Goal: Task Accomplishment & Management: Manage account settings

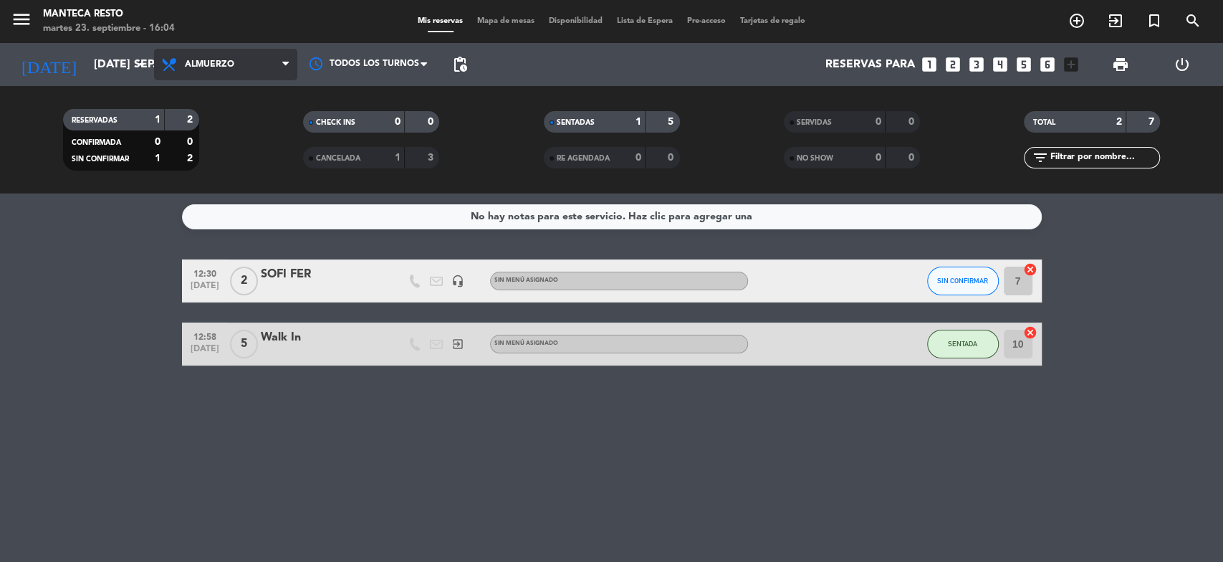
drag, startPoint x: 182, startPoint y: 65, endPoint x: 189, endPoint y: 67, distance: 7.5
click at [183, 65] on span "Almuerzo" at bounding box center [225, 65] width 143 height 32
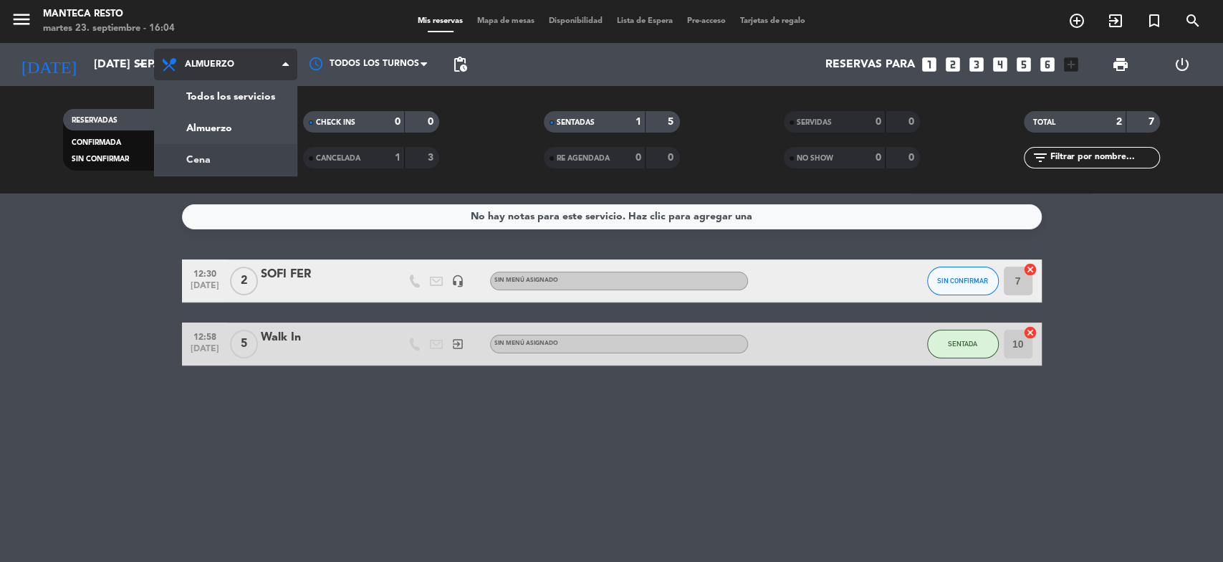
click at [237, 153] on div "menu Manteca Resto martes 23. septiembre - 16:04 Mis reservas Mapa de mesas Dis…" at bounding box center [611, 96] width 1223 height 193
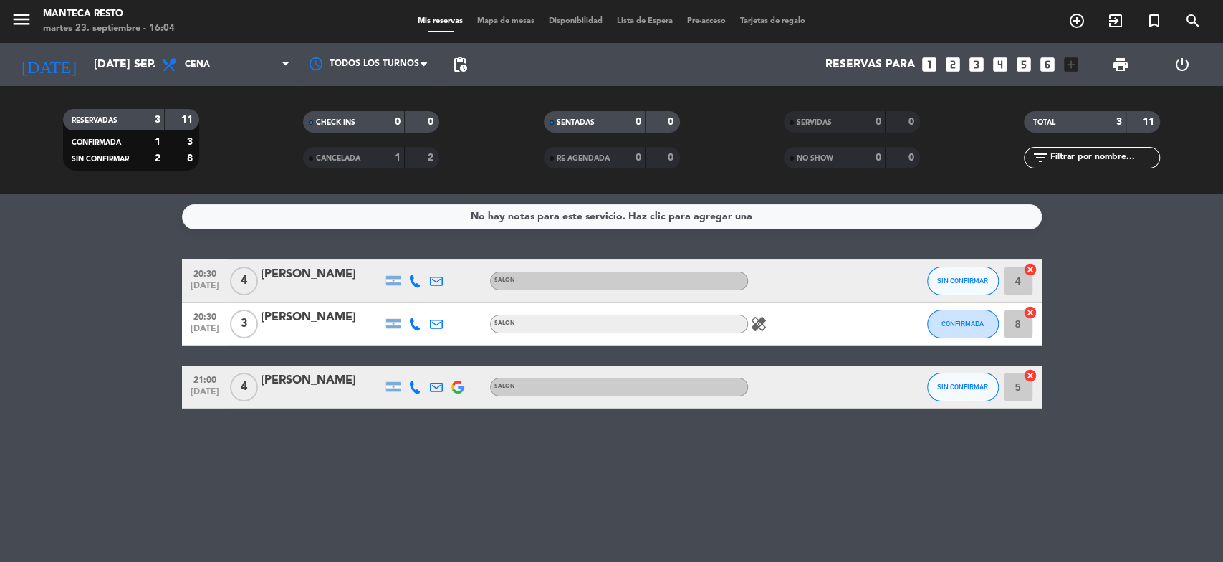
click at [506, 24] on span "Mapa de mesas" at bounding box center [506, 21] width 72 height 8
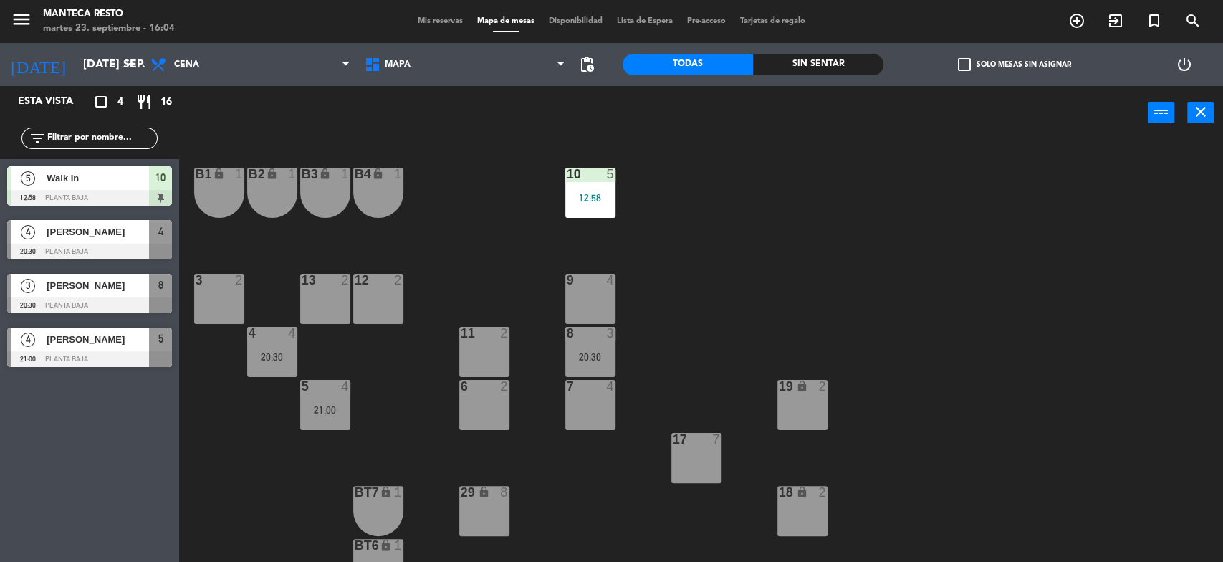
click at [484, 424] on div "6 2" at bounding box center [484, 405] width 50 height 50
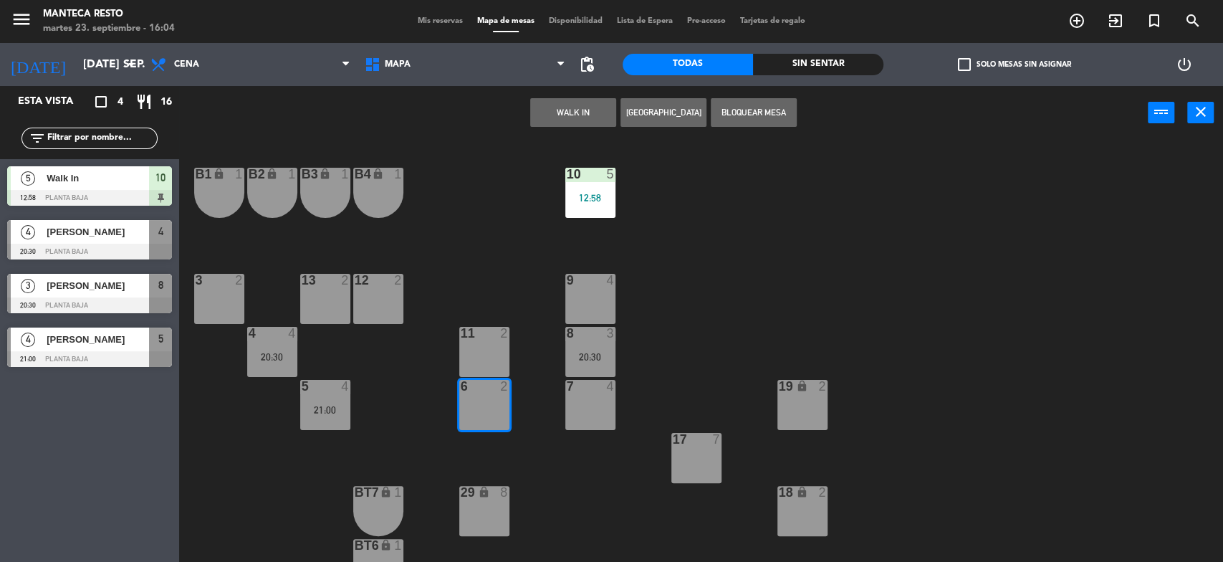
click at [654, 111] on button "[GEOGRAPHIC_DATA]" at bounding box center [663, 112] width 86 height 29
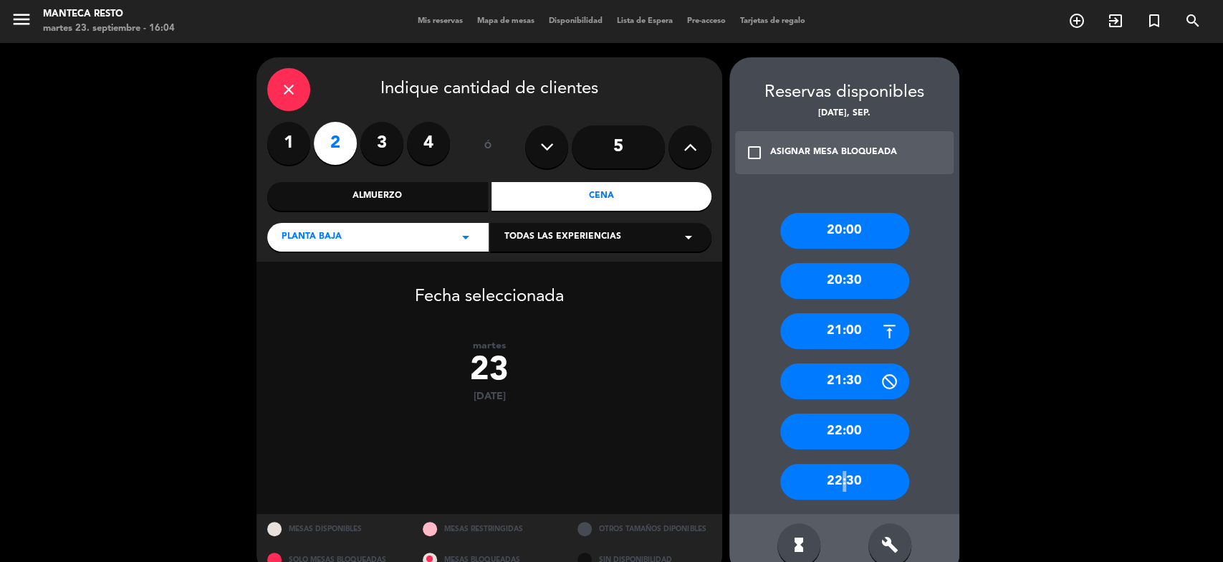
drag, startPoint x: 839, startPoint y: 476, endPoint x: 646, endPoint y: 366, distance: 222.1
click at [836, 476] on div "22:30" at bounding box center [844, 482] width 129 height 36
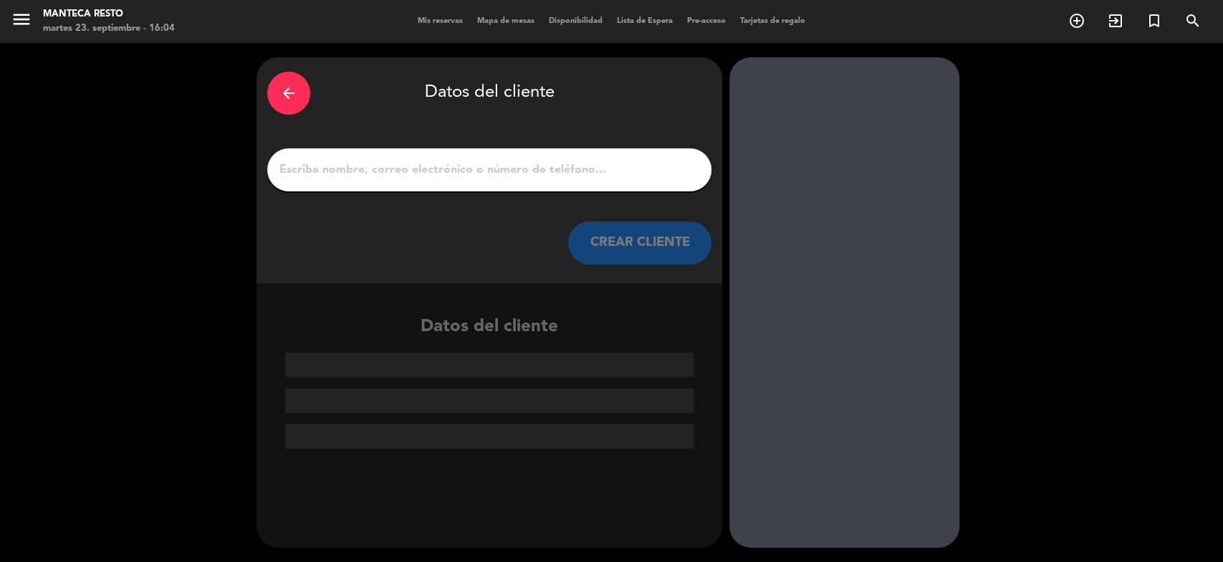
click at [518, 172] on input "1" at bounding box center [489, 170] width 423 height 20
click at [309, 171] on input "1" at bounding box center [489, 170] width 423 height 20
paste input "[PERSON_NAME] [PERSON_NAME]"
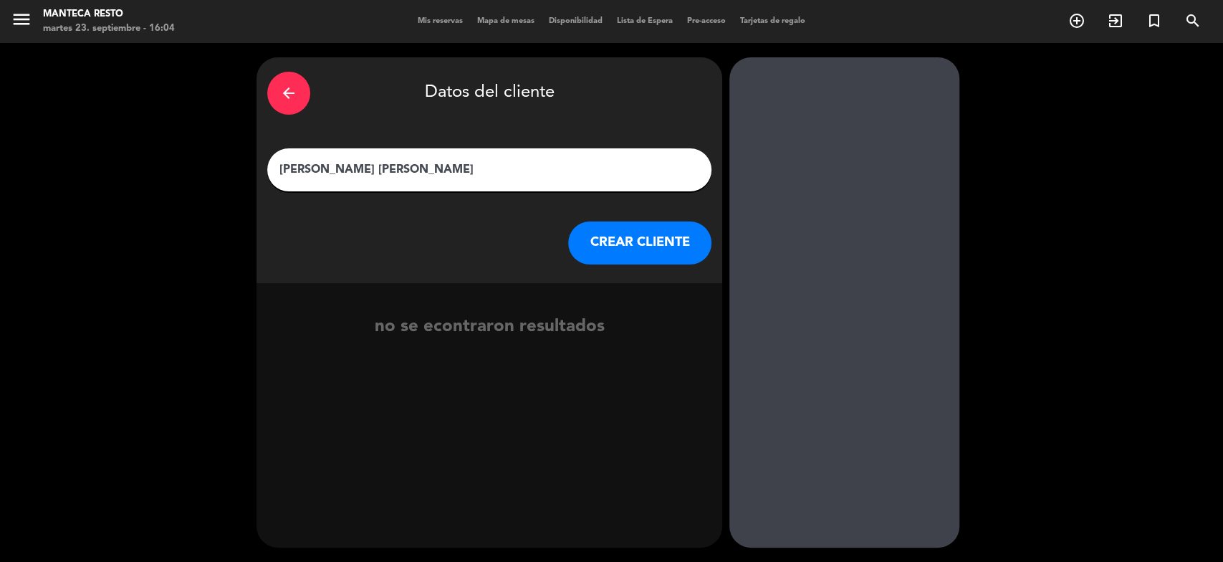
click at [280, 169] on input "[PERSON_NAME] [PERSON_NAME]" at bounding box center [489, 170] width 423 height 20
type input "BIGBOX [PERSON_NAME] [PERSON_NAME]"
click at [638, 245] on button "CREAR CLIENTE" at bounding box center [639, 242] width 143 height 43
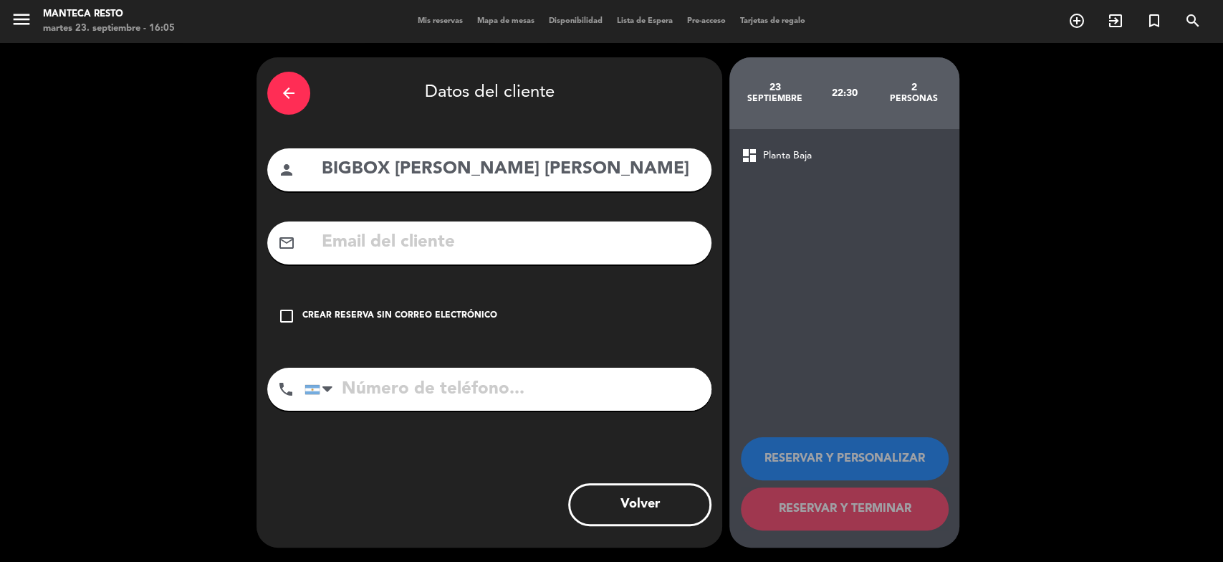
click at [466, 259] on div "mail_outline" at bounding box center [489, 242] width 444 height 43
click at [459, 240] on input "text" at bounding box center [510, 242] width 380 height 29
paste input "[EMAIL_ADDRESS][DOMAIN_NAME]"
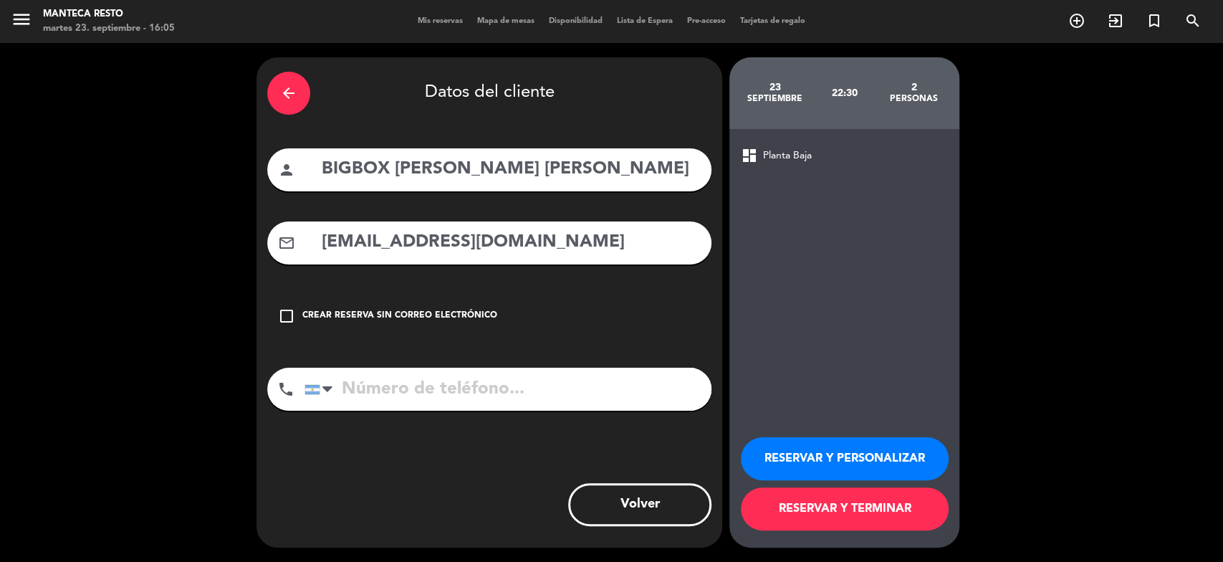
type input "[EMAIL_ADDRESS][DOMAIN_NAME]"
click at [479, 373] on input "tel" at bounding box center [508, 389] width 407 height 43
paste input "1134641903"
type input "1134641903"
click at [787, 505] on button "RESERVAR Y TERMINAR" at bounding box center [845, 508] width 208 height 43
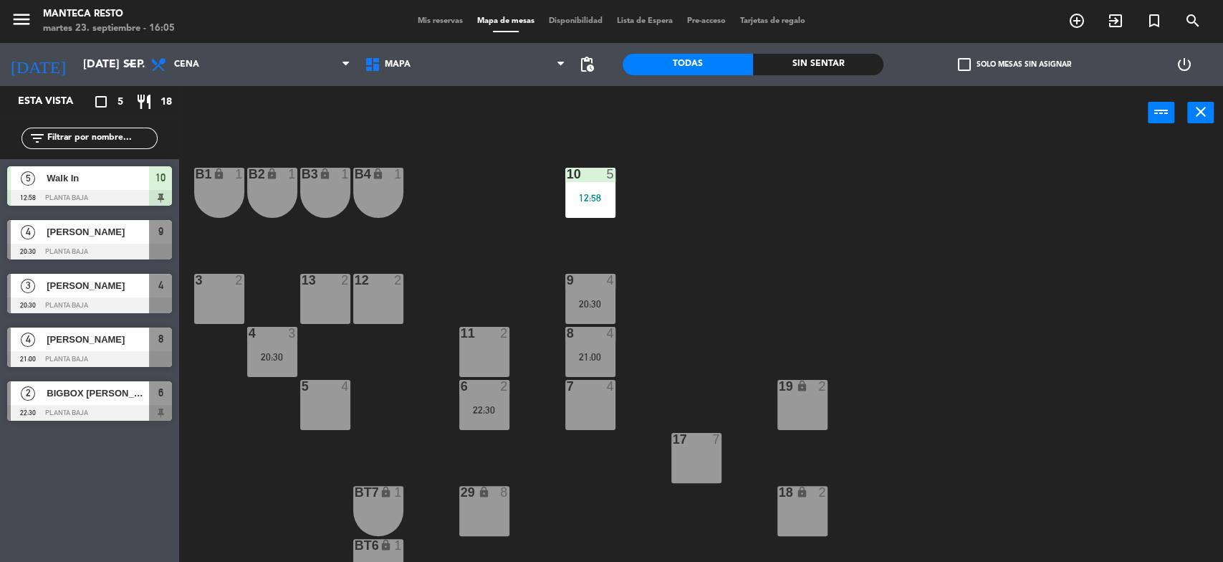
click at [444, 20] on span "Mis reservas" at bounding box center [440, 21] width 59 height 8
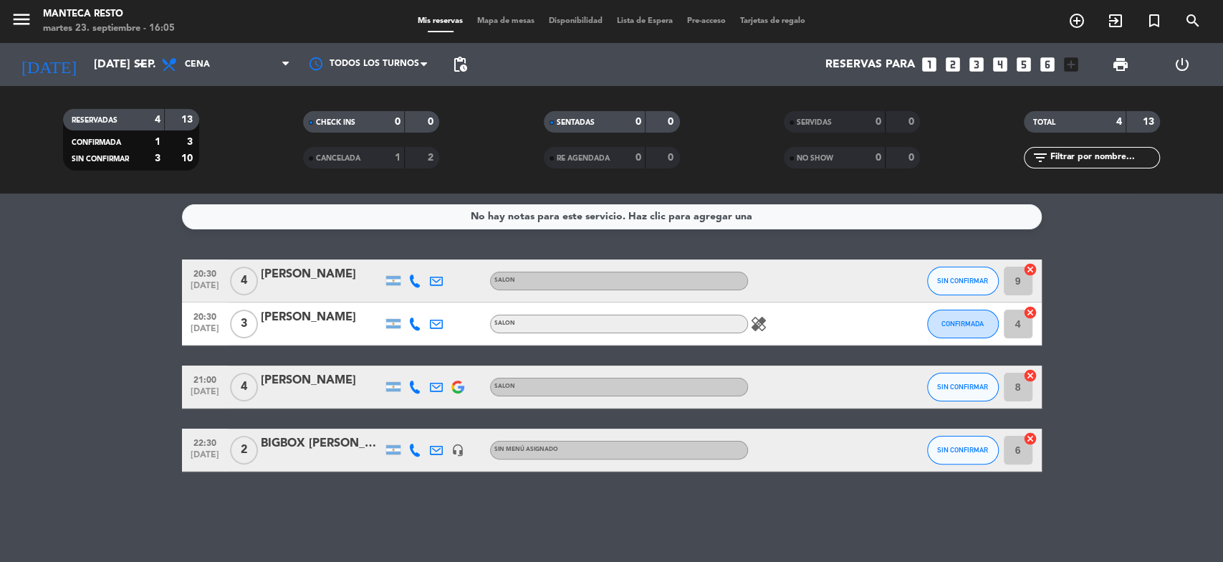
click at [345, 451] on div "BIGBOX [PERSON_NAME] [PERSON_NAME]" at bounding box center [322, 443] width 122 height 19
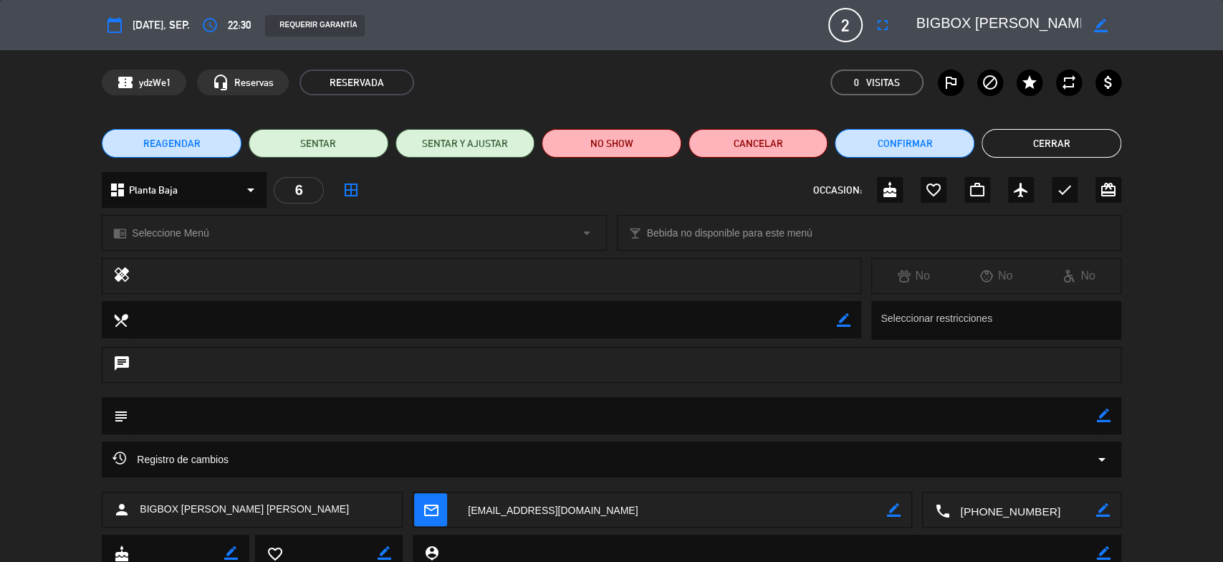
click at [1098, 419] on icon "border_color" at bounding box center [1104, 415] width 14 height 14
click at [1104, 416] on icon at bounding box center [1104, 415] width 14 height 14
click at [1097, 420] on icon "border_color" at bounding box center [1104, 415] width 14 height 14
click at [1070, 415] on textarea at bounding box center [612, 415] width 969 height 37
paste textarea "Código Bigbox: UM4RG369"
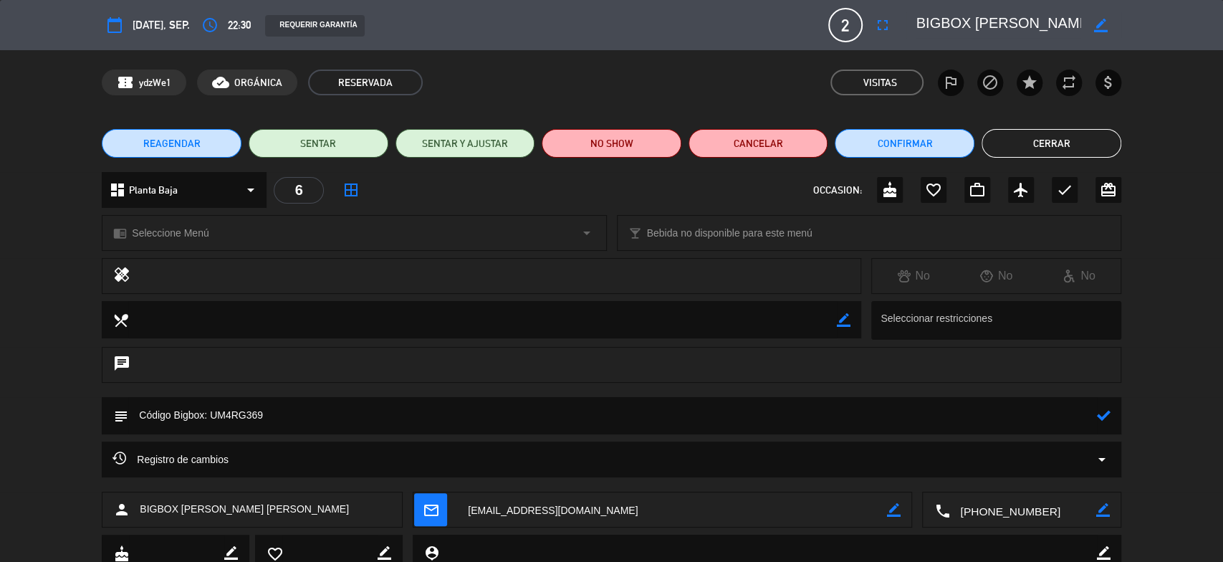
type textarea "Código Bigbox: UM4RG369"
click at [1098, 414] on icon at bounding box center [1104, 415] width 14 height 14
drag, startPoint x: 1023, startPoint y: 146, endPoint x: 1015, endPoint y: 145, distance: 8.6
click at [1019, 145] on button "Cerrar" at bounding box center [1052, 143] width 140 height 29
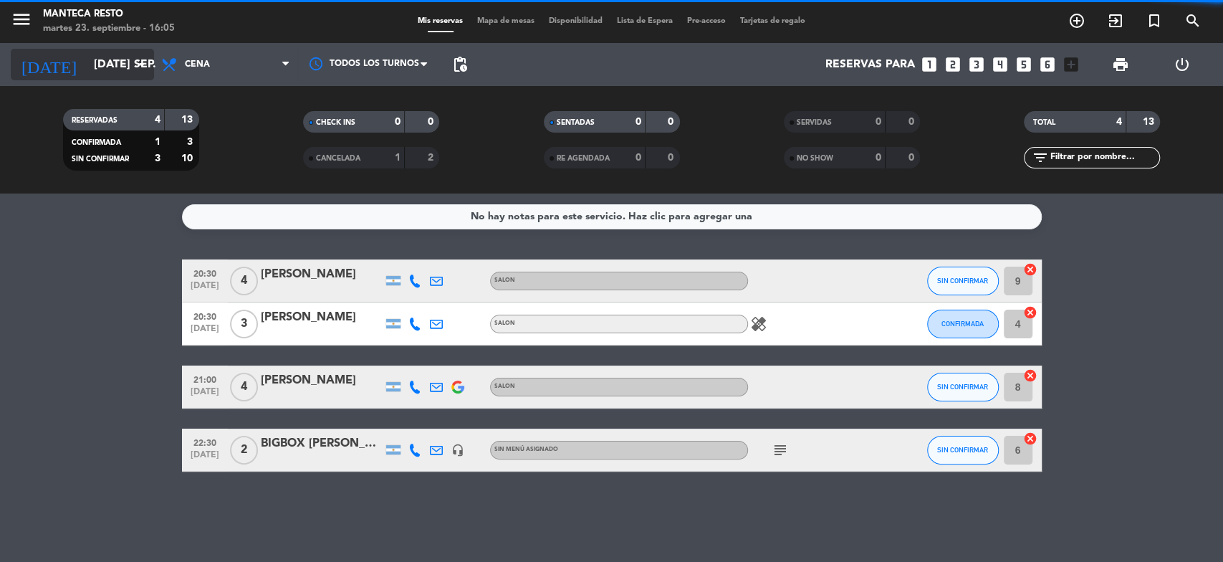
click at [105, 70] on input "[DATE] sep." at bounding box center [162, 65] width 151 height 28
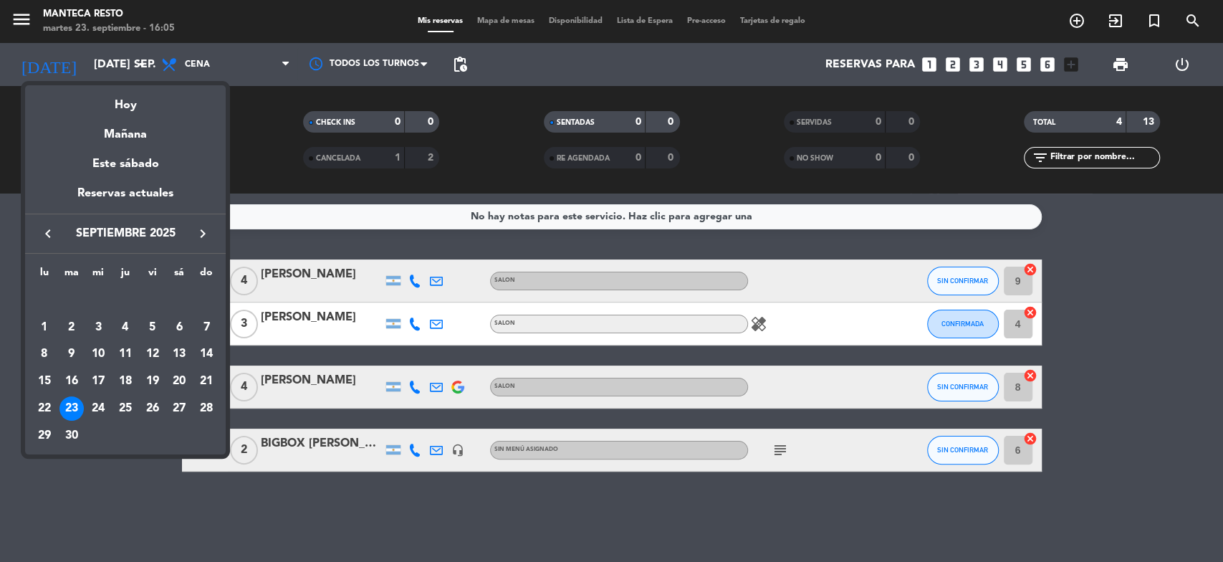
click at [180, 412] on div "27" at bounding box center [179, 408] width 24 height 24
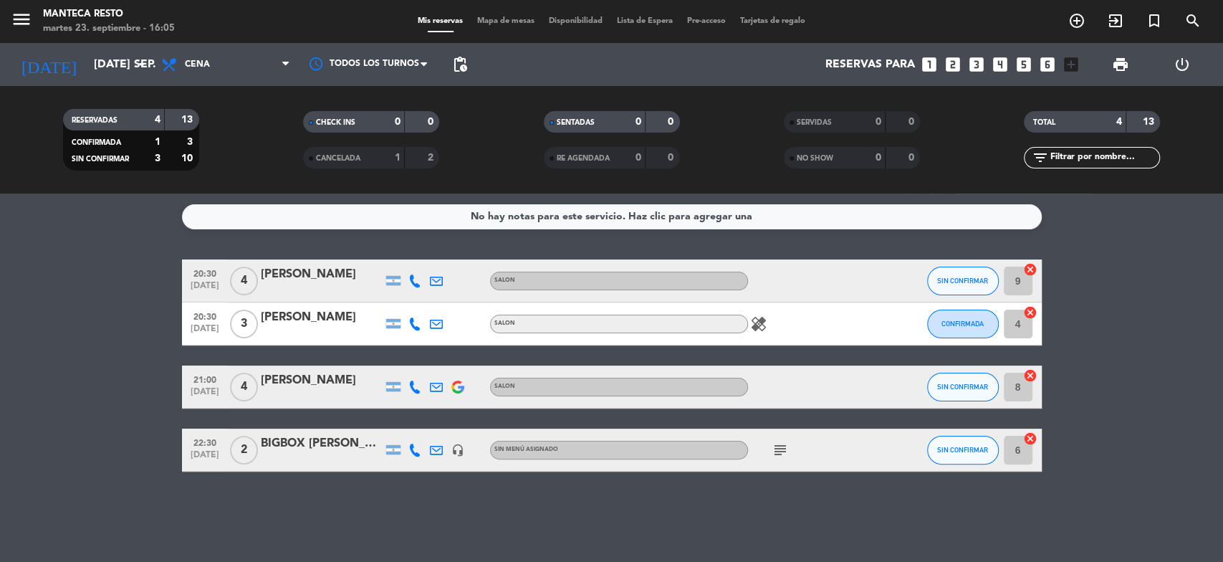
type input "sáb. [DATE]"
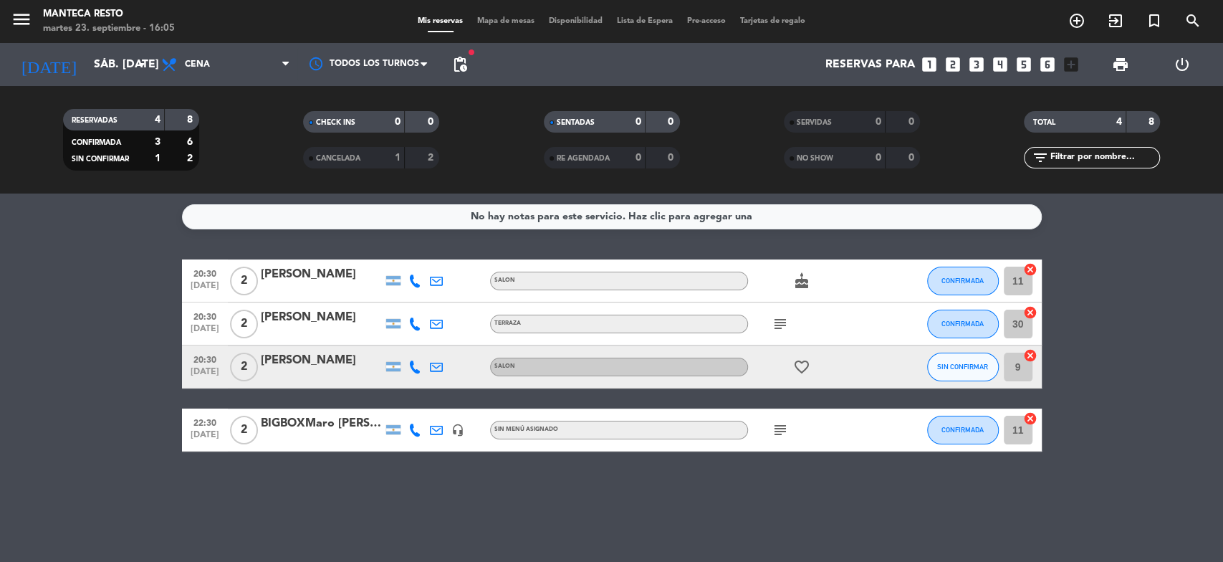
click at [513, 23] on span "Mapa de mesas" at bounding box center [506, 21] width 72 height 8
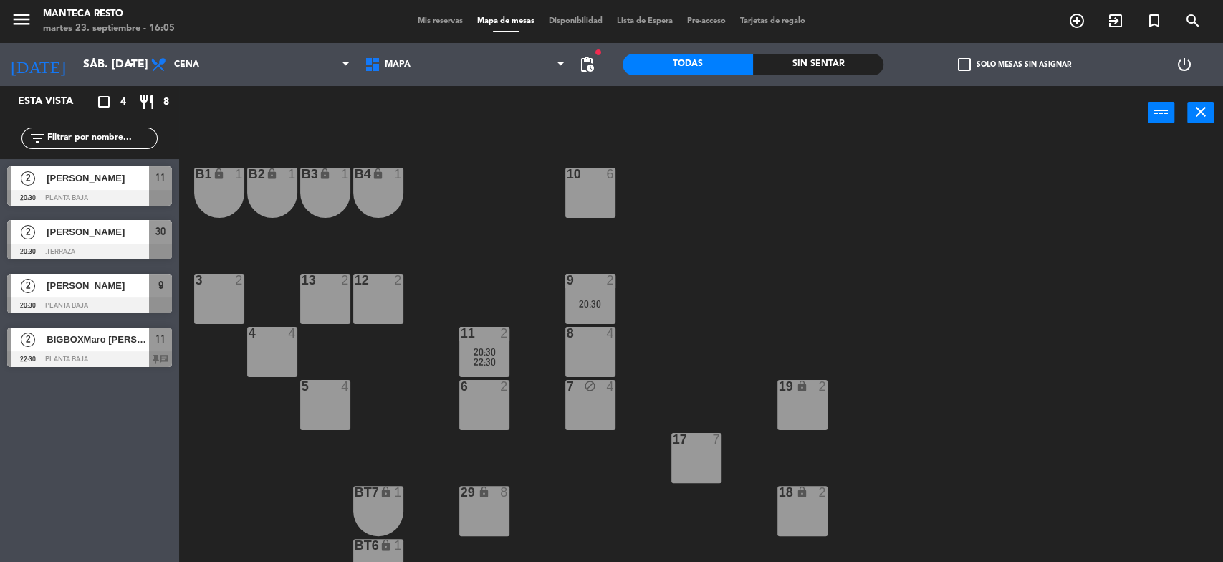
click at [494, 397] on div "6 2" at bounding box center [484, 405] width 50 height 50
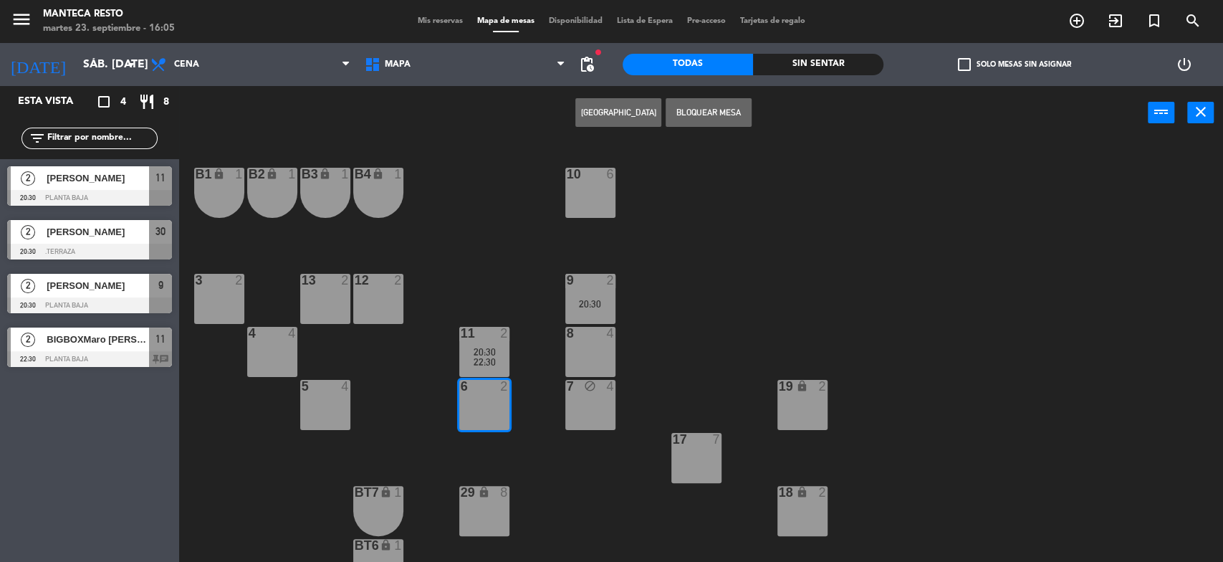
click at [600, 120] on button "[GEOGRAPHIC_DATA]" at bounding box center [618, 112] width 86 height 29
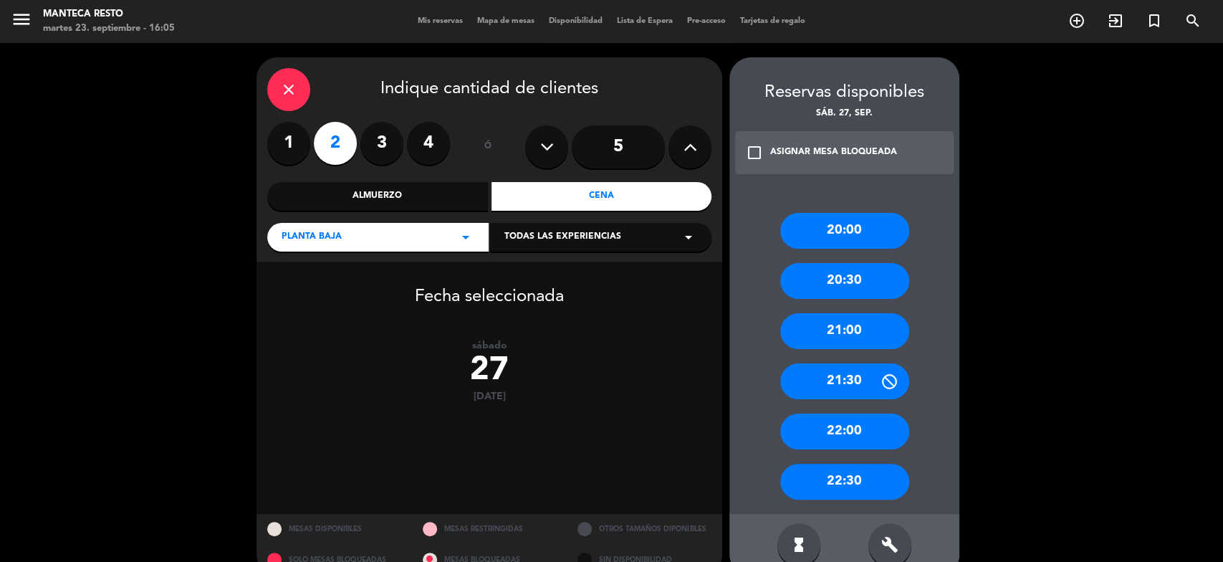
drag, startPoint x: 870, startPoint y: 489, endPoint x: 772, endPoint y: 422, distance: 118.1
click at [867, 489] on div "22:30" at bounding box center [844, 482] width 129 height 36
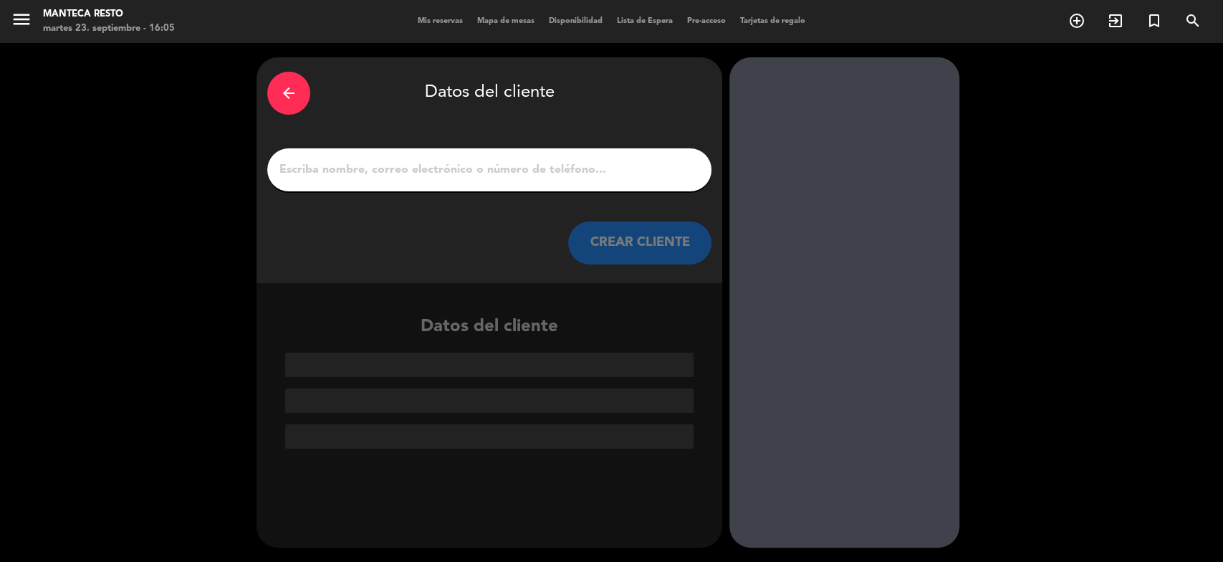
drag, startPoint x: 540, startPoint y: 190, endPoint x: 542, endPoint y: 177, distance: 13.1
click at [540, 185] on div at bounding box center [489, 169] width 444 height 43
drag, startPoint x: 542, startPoint y: 177, endPoint x: 399, endPoint y: 166, distance: 143.8
click at [542, 176] on input "1" at bounding box center [489, 170] width 423 height 20
paste input "[PERSON_NAME]"
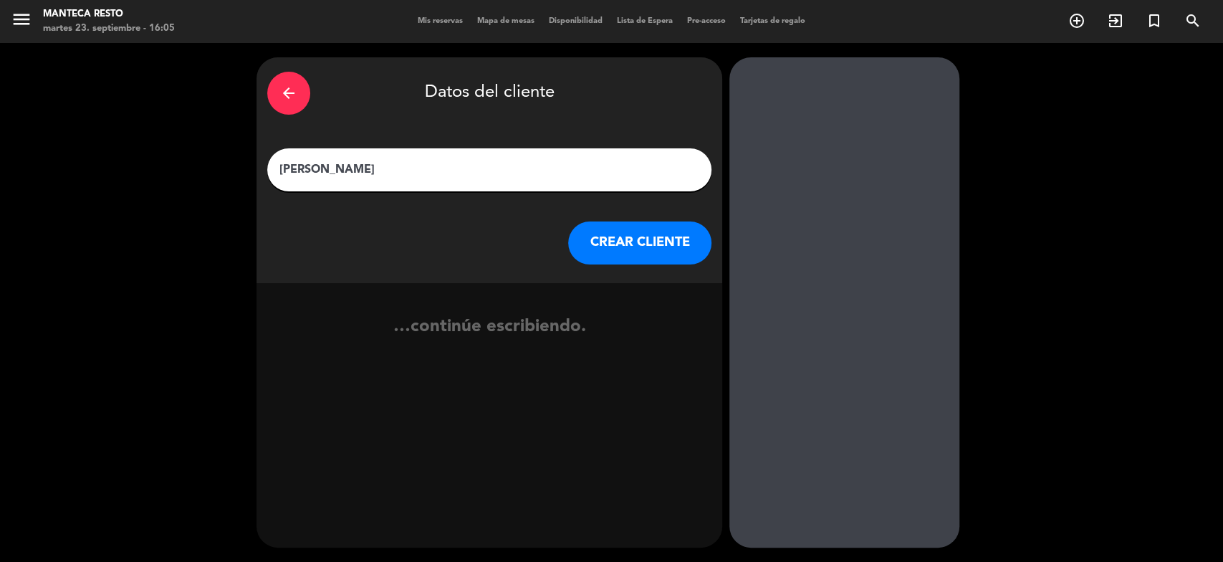
click at [277, 171] on div "[PERSON_NAME]" at bounding box center [489, 169] width 444 height 43
click at [278, 168] on input "[PERSON_NAME]" at bounding box center [489, 170] width 423 height 20
type input "BIGBOXSofi [PERSON_NAME]"
drag, startPoint x: 676, startPoint y: 259, endPoint x: 668, endPoint y: 255, distance: 9.6
click at [668, 255] on button "CREAR CLIENTE" at bounding box center [639, 242] width 143 height 43
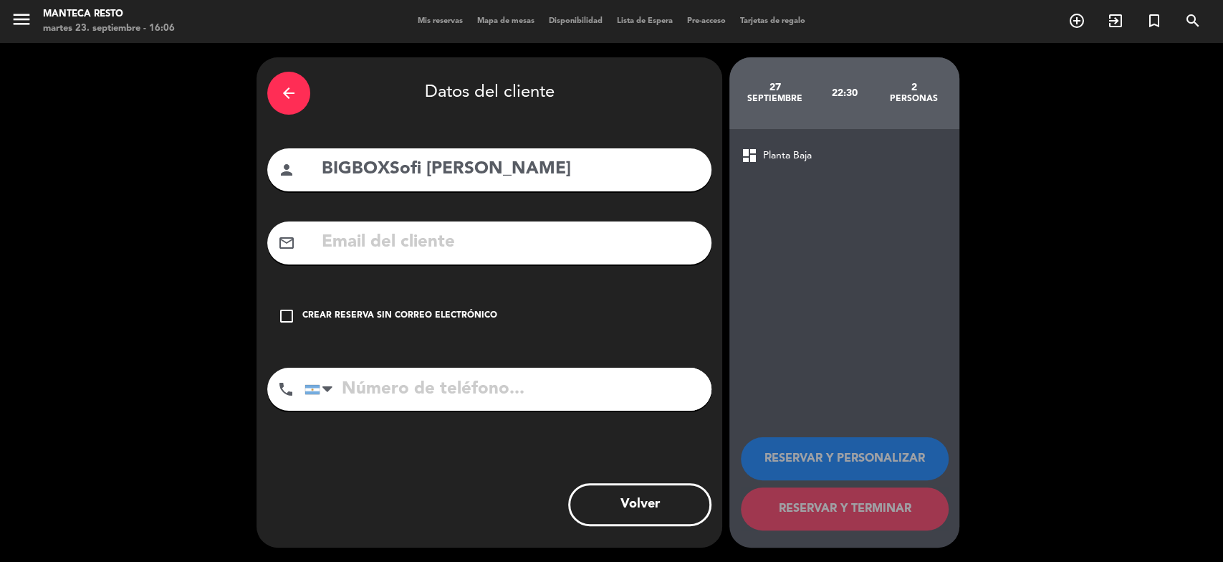
click at [403, 243] on input "text" at bounding box center [510, 242] width 380 height 29
paste input "[EMAIL_ADDRESS][PERSON_NAME][DOMAIN_NAME]"
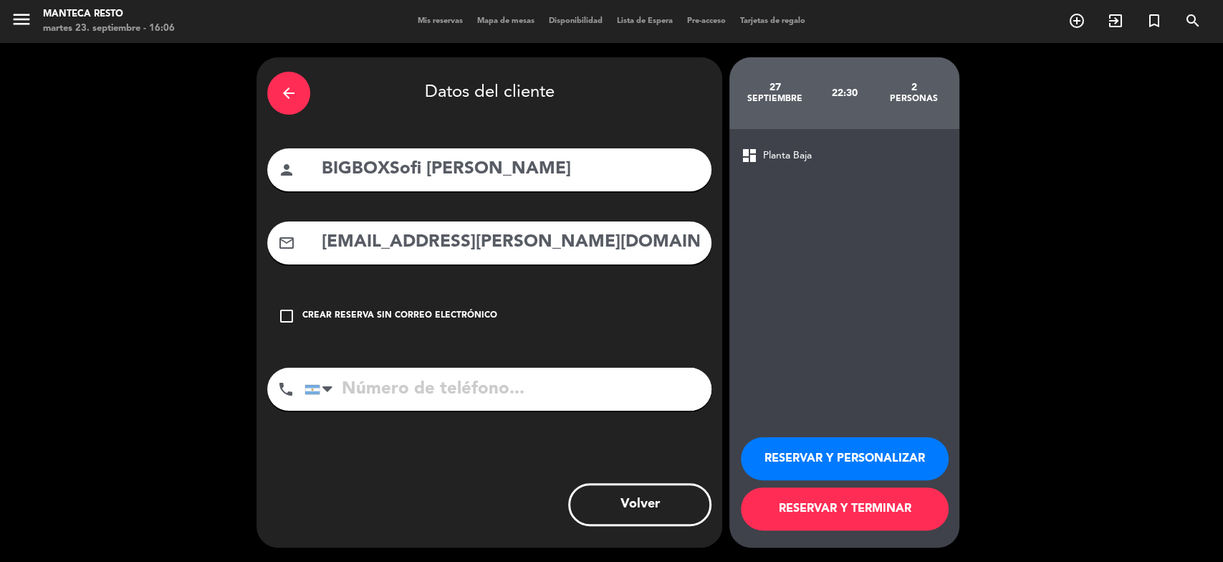
type input "[EMAIL_ADDRESS][PERSON_NAME][DOMAIN_NAME]"
click at [412, 391] on input "tel" at bounding box center [508, 389] width 407 height 43
paste input "1150976833"
type input "1150976833"
click at [901, 515] on button "RESERVAR Y TERMINAR" at bounding box center [845, 508] width 208 height 43
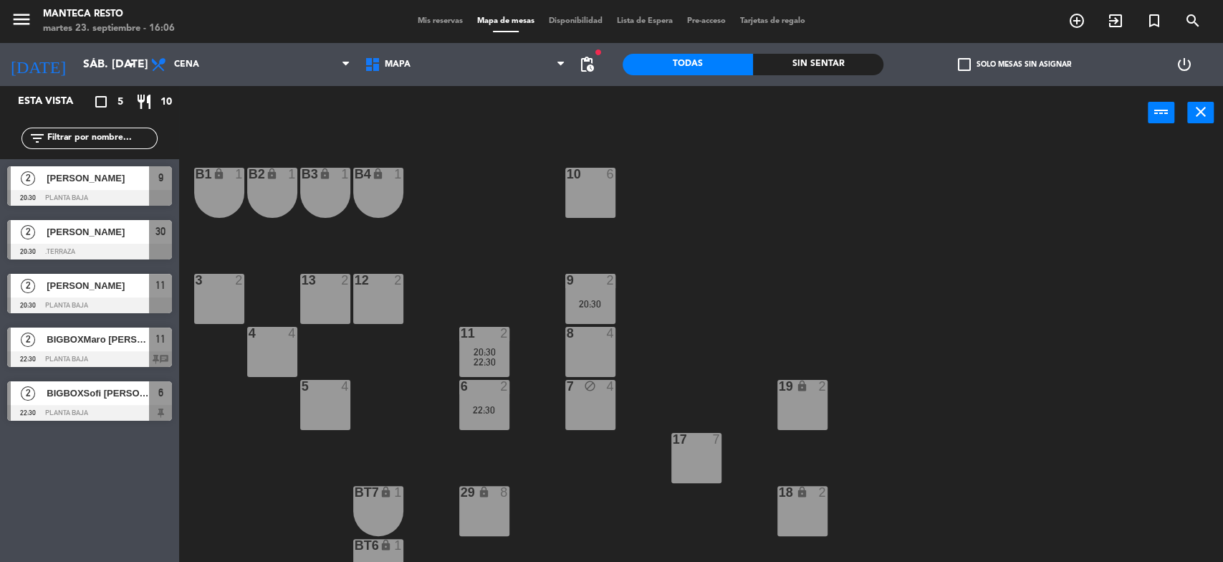
click at [426, 24] on span "Mis reservas" at bounding box center [440, 21] width 59 height 8
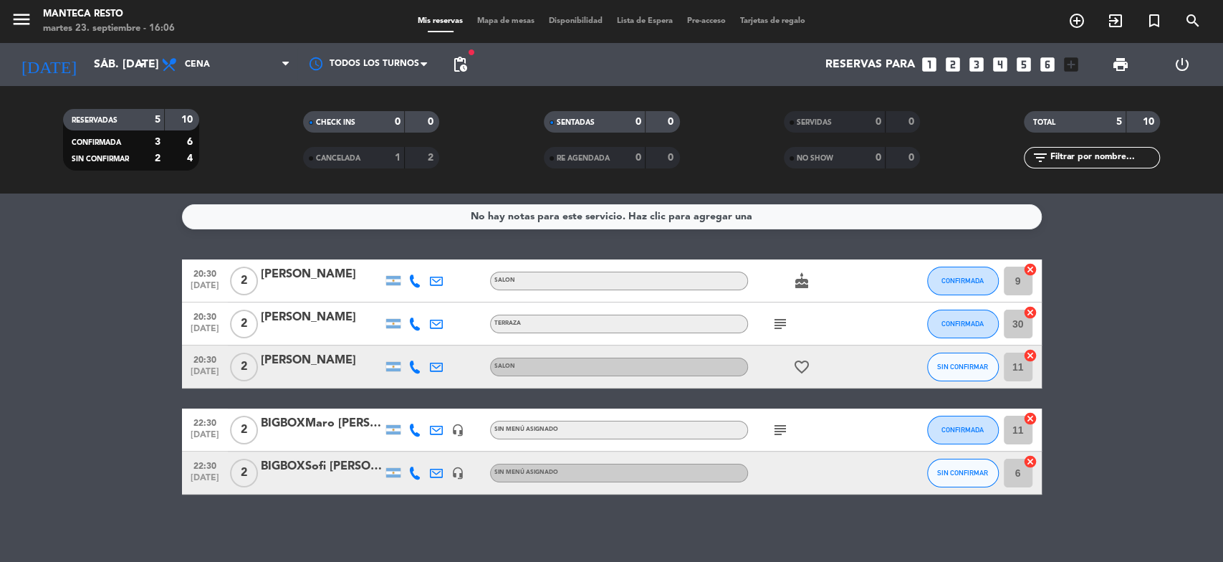
click at [360, 477] on div at bounding box center [322, 481] width 122 height 11
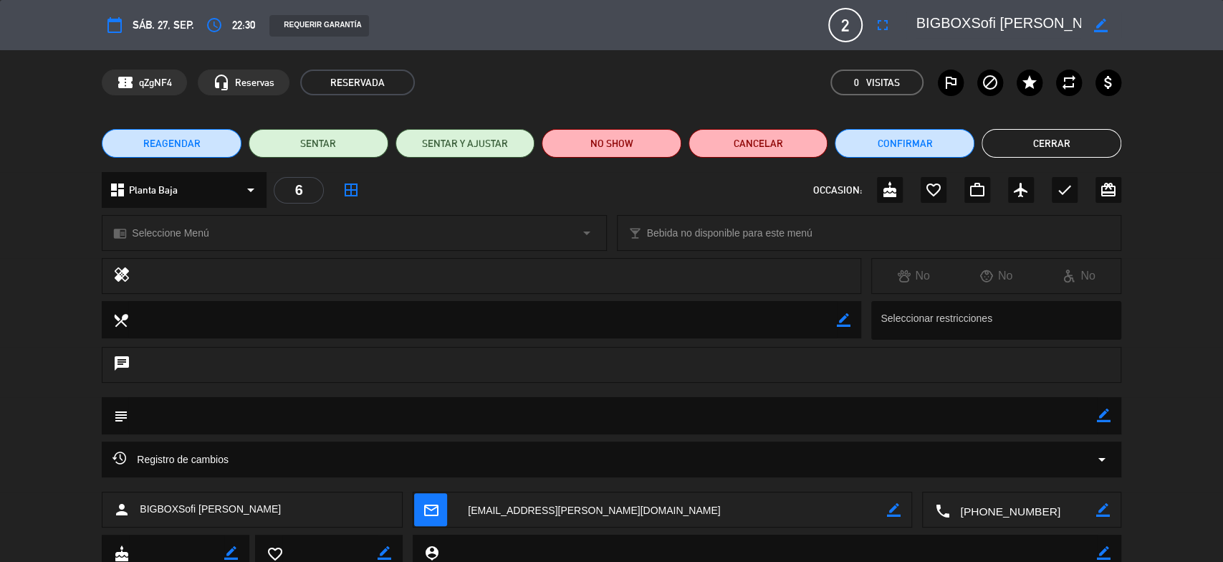
click at [1103, 414] on icon "border_color" at bounding box center [1104, 415] width 14 height 14
click at [1039, 426] on textarea at bounding box center [612, 415] width 969 height 37
paste textarea "Código Bigbox: YM4SFPRH"
click at [1093, 421] on textarea at bounding box center [612, 415] width 969 height 37
type textarea "Código Bigbox: YM4SFPRH"
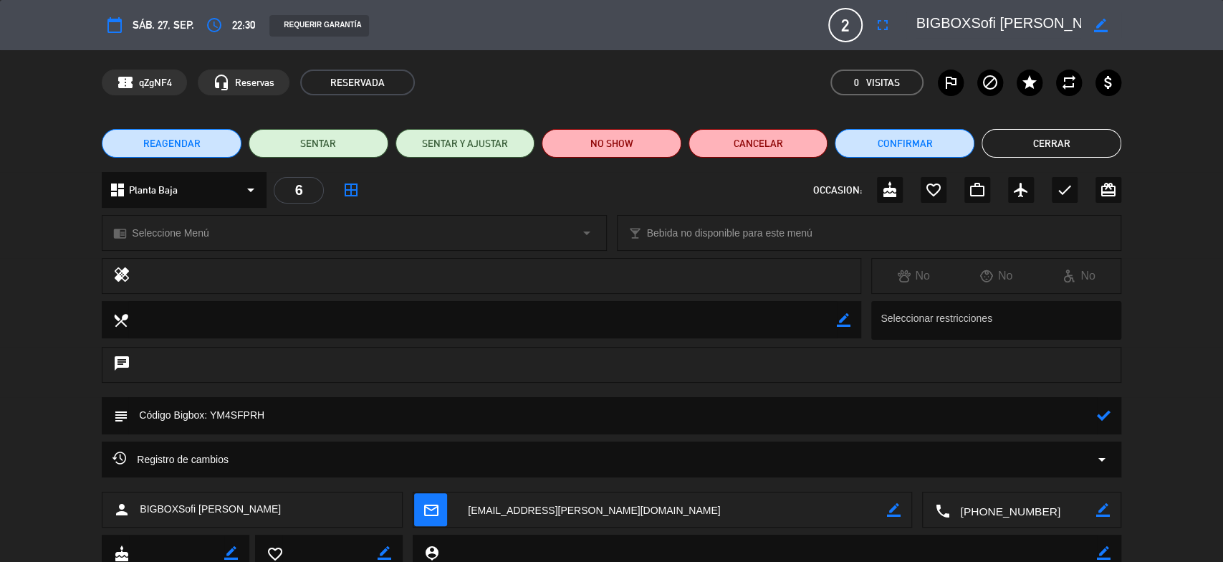
click at [1099, 417] on icon at bounding box center [1104, 415] width 14 height 14
click at [1073, 142] on button "Cerrar" at bounding box center [1052, 143] width 140 height 29
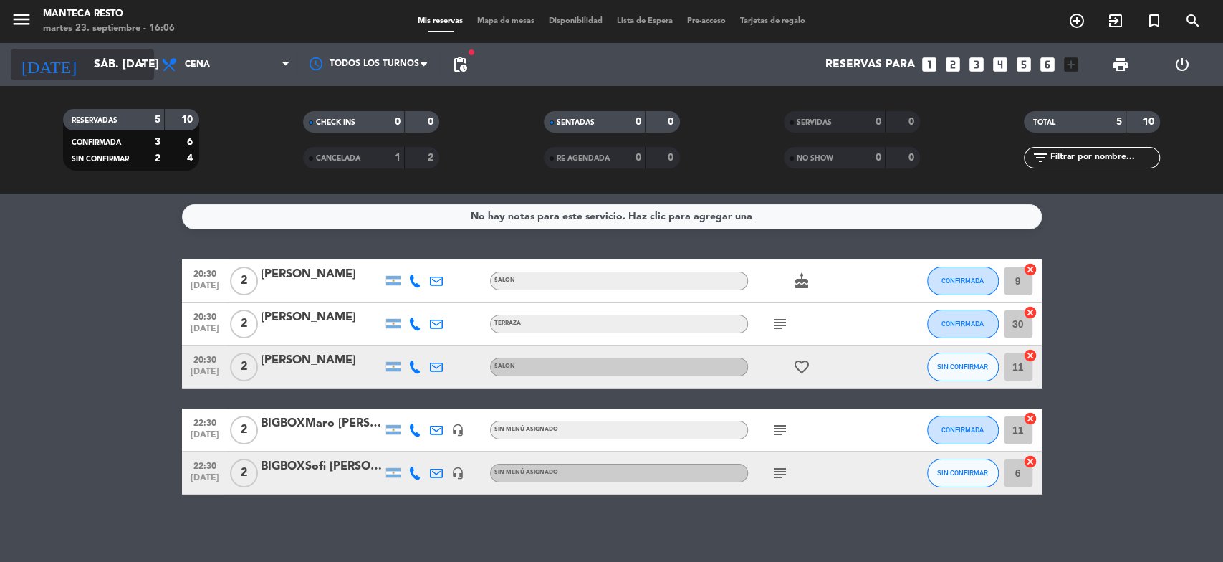
click at [140, 65] on icon "arrow_drop_down" at bounding box center [141, 64] width 17 height 17
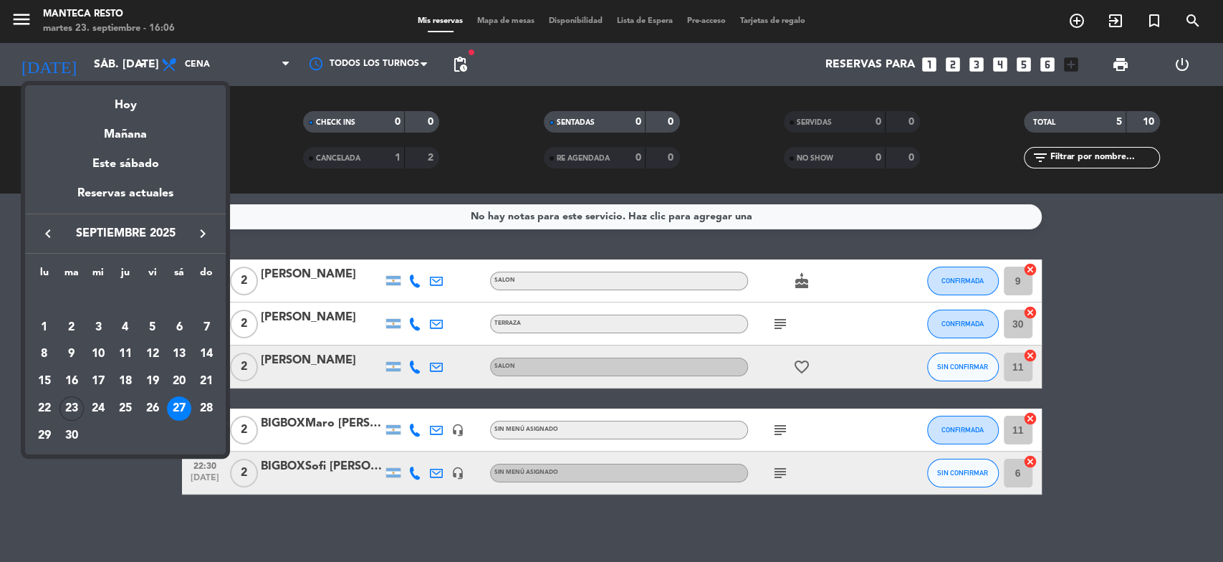
click at [135, 87] on div "Hoy" at bounding box center [125, 99] width 201 height 29
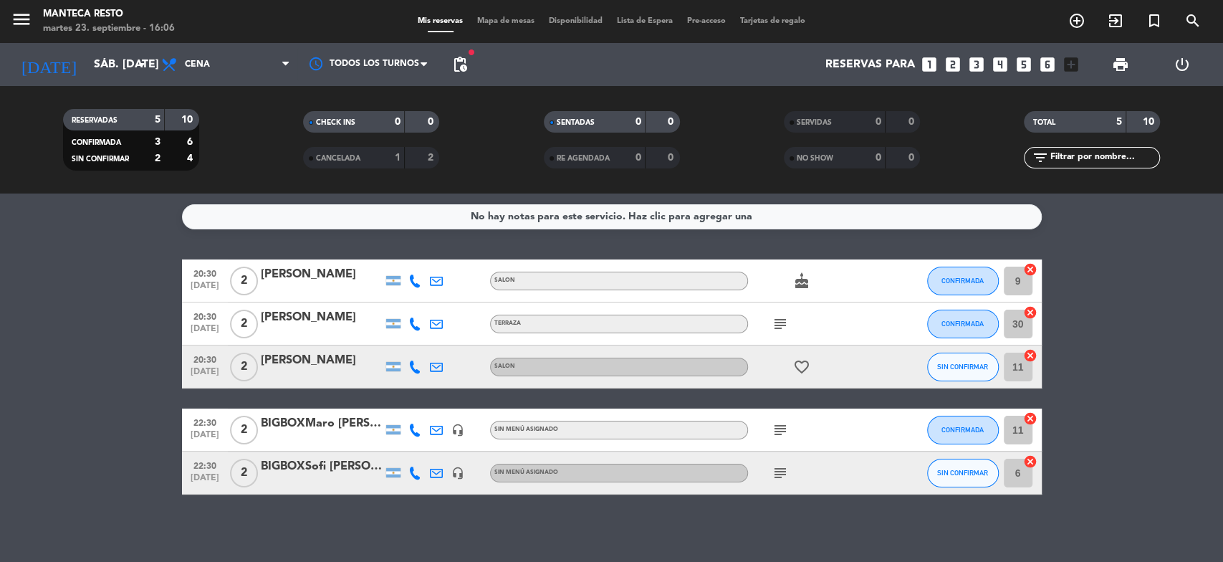
type input "[DATE] sep."
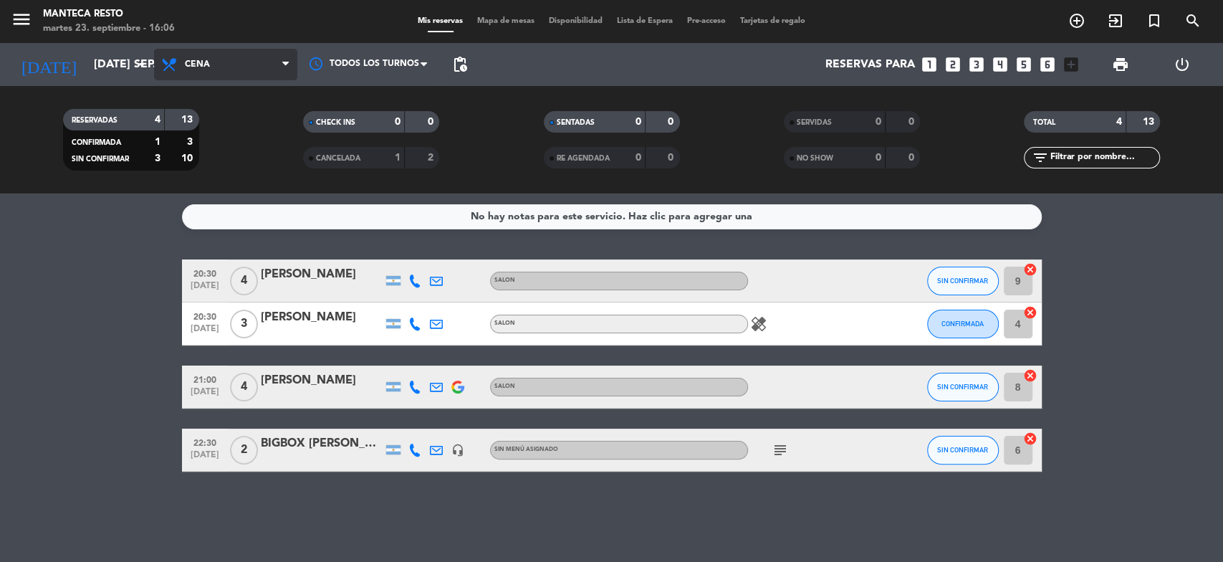
click at [246, 67] on span "Cena" at bounding box center [225, 65] width 143 height 32
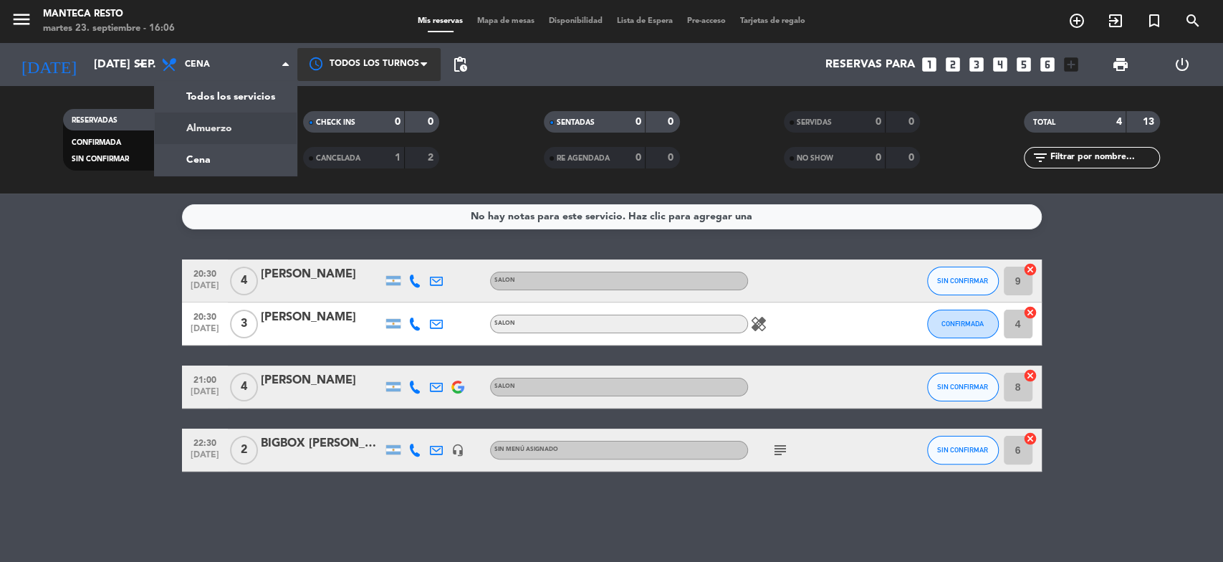
drag, startPoint x: 246, startPoint y: 125, endPoint x: 388, endPoint y: 69, distance: 152.5
click at [244, 125] on div "menu Manteca Resto martes 23. septiembre - 16:06 Mis reservas Mapa de mesas Dis…" at bounding box center [611, 96] width 1223 height 193
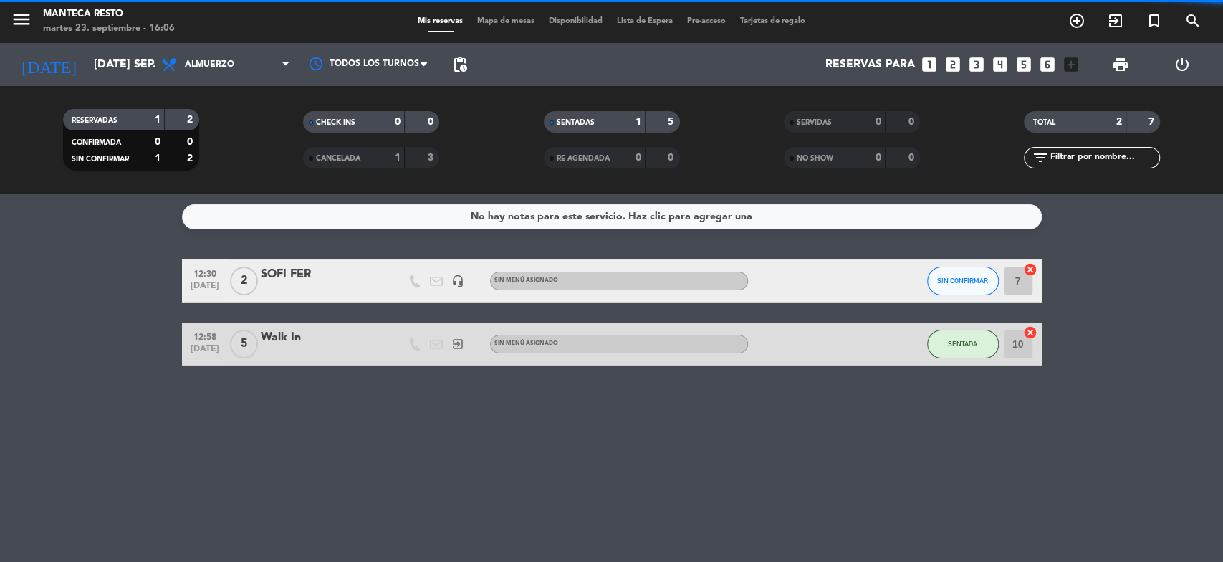
click at [509, 21] on span "Mapa de mesas" at bounding box center [506, 21] width 72 height 8
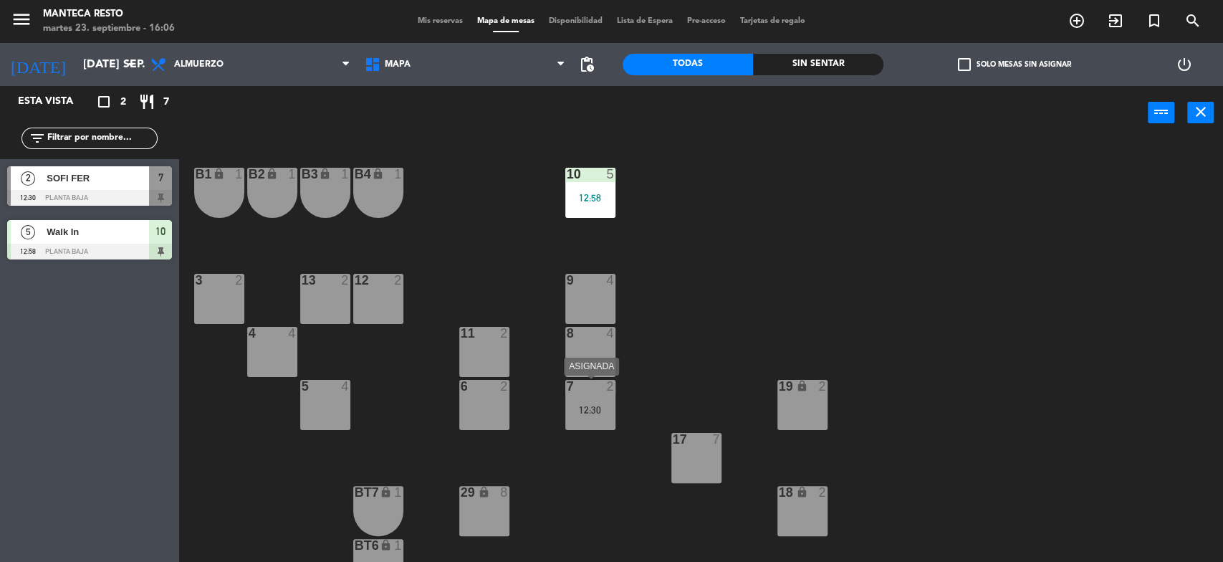
click at [606, 422] on div "7 2 12:30" at bounding box center [590, 405] width 50 height 50
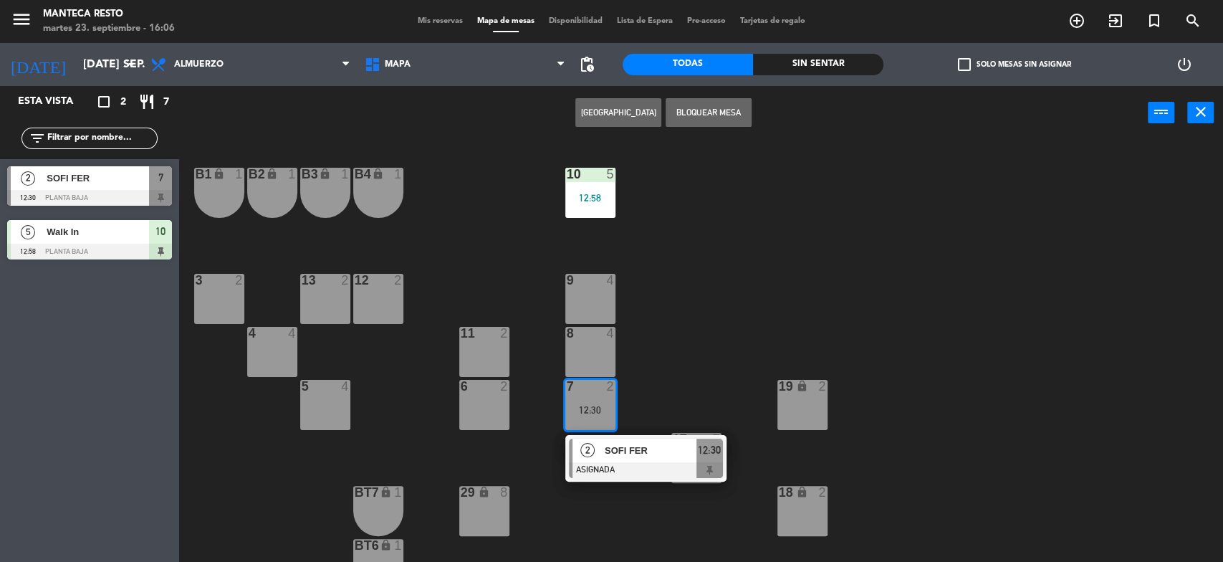
drag, startPoint x: 722, startPoint y: 340, endPoint x: 711, endPoint y: 337, distance: 12.0
click at [722, 341] on div "10 5 12:58 B1 lock 1 B2 lock 1 B3 lock 1 B4 lock 1 3 2 12 2 9 4 13 2 4 4 11 2 8…" at bounding box center [707, 353] width 1032 height 422
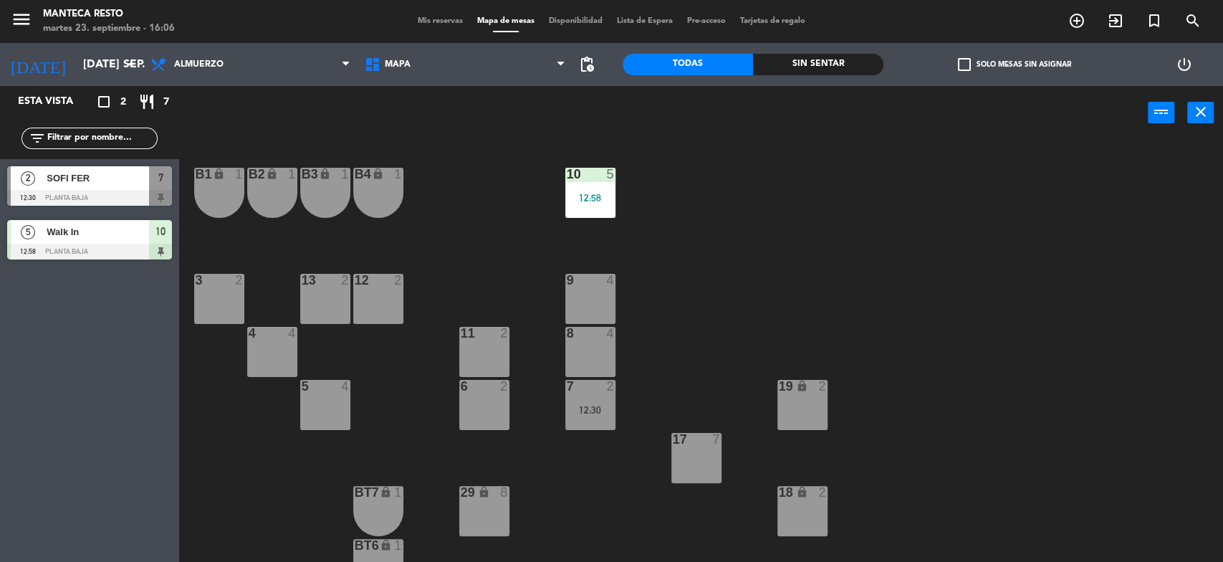
click at [571, 193] on div "12:58" at bounding box center [590, 198] width 50 height 10
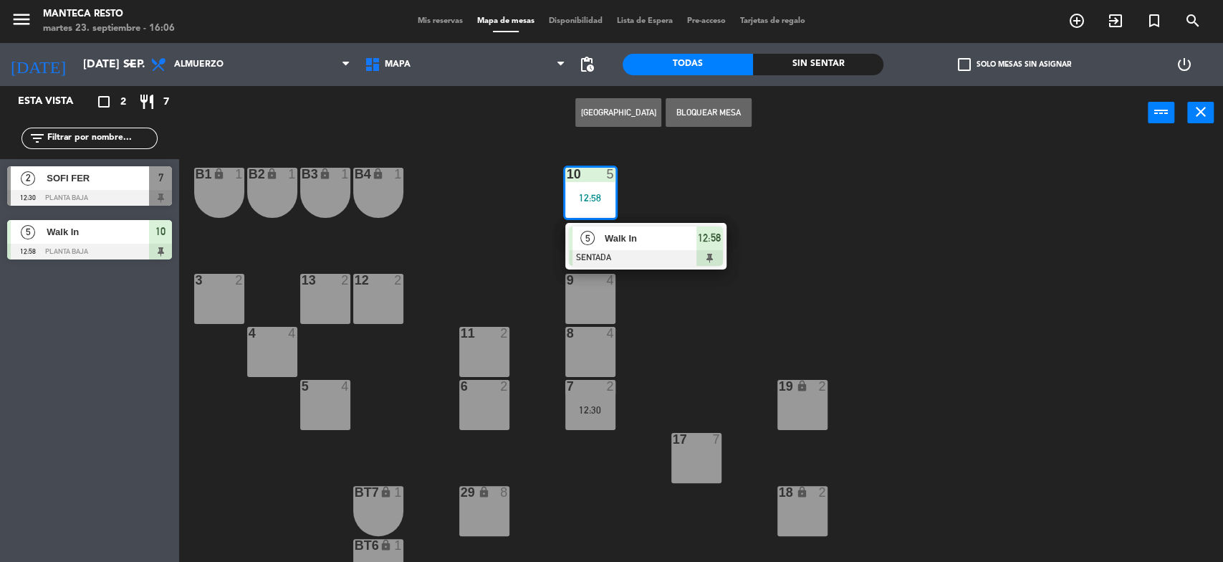
click at [444, 19] on span "Mis reservas" at bounding box center [440, 21] width 59 height 8
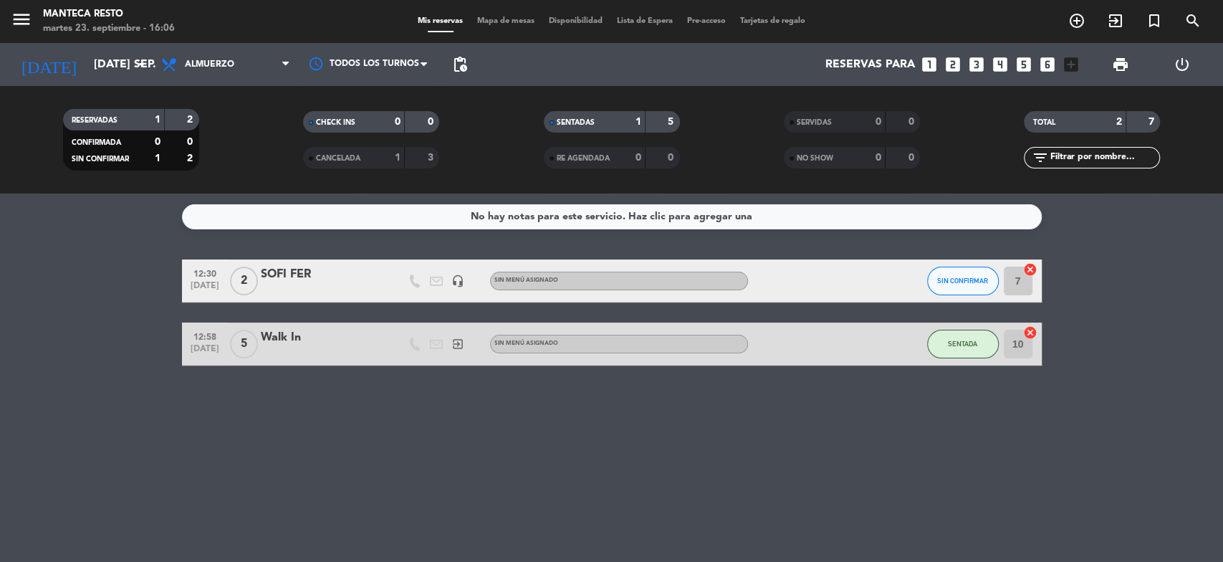
click at [378, 348] on div at bounding box center [322, 353] width 122 height 11
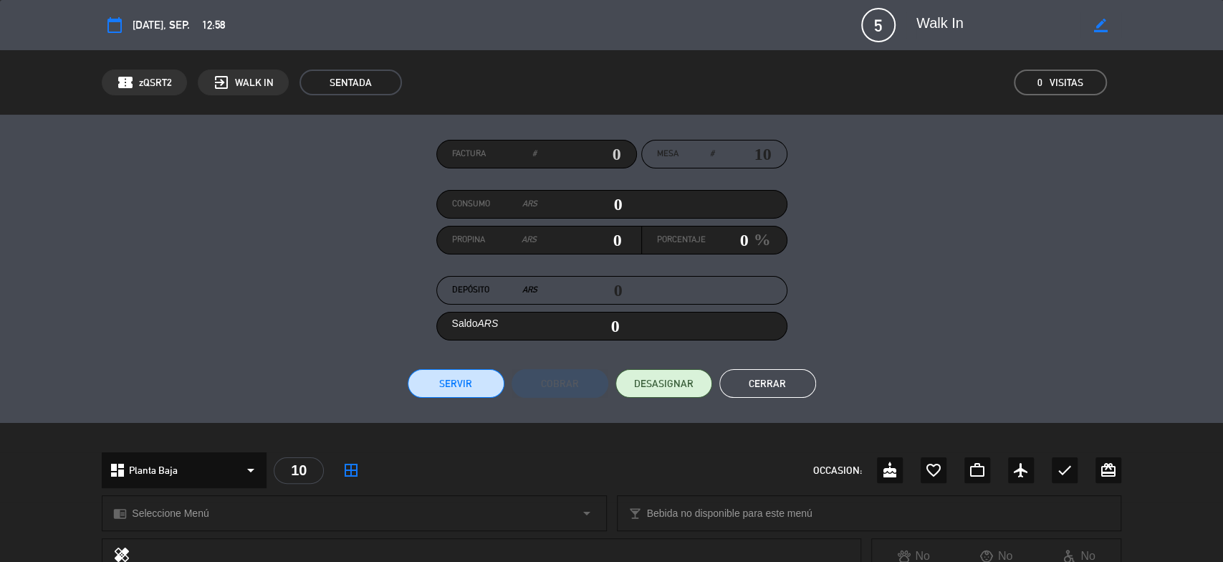
click at [761, 390] on button "Cerrar" at bounding box center [767, 383] width 97 height 29
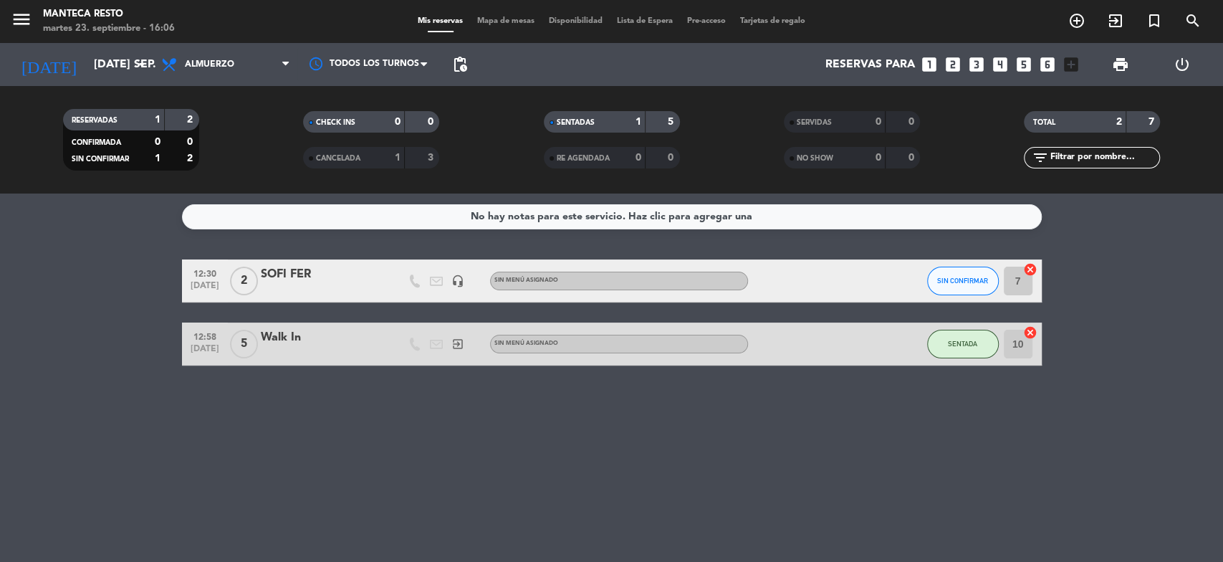
click at [1032, 334] on icon "cancel" at bounding box center [1030, 332] width 14 height 14
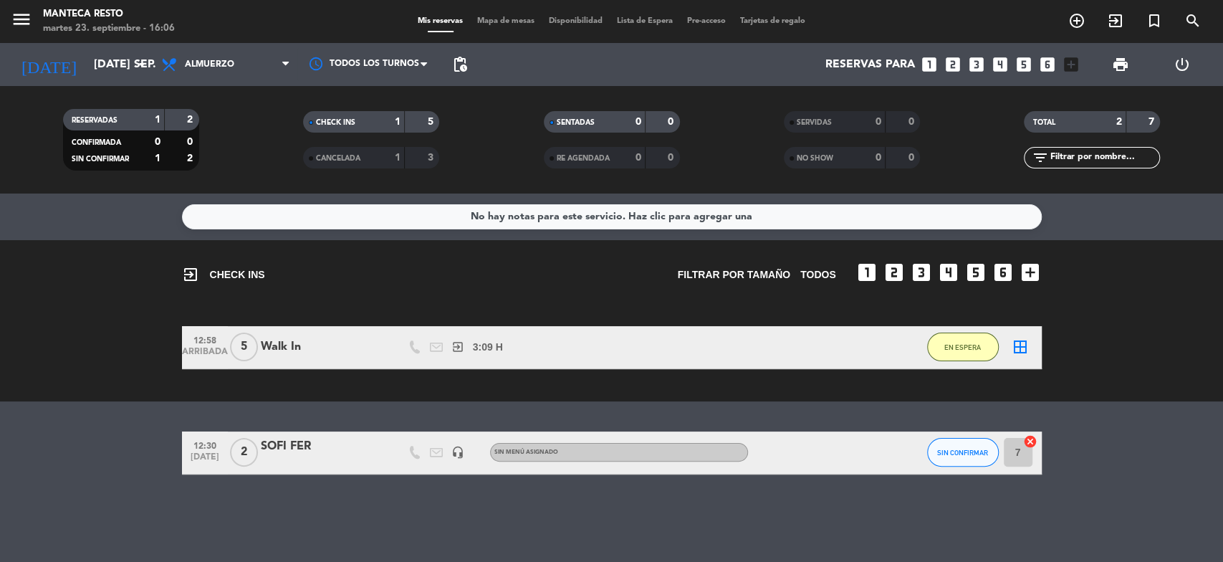
click at [1026, 444] on icon "cancel" at bounding box center [1030, 441] width 14 height 14
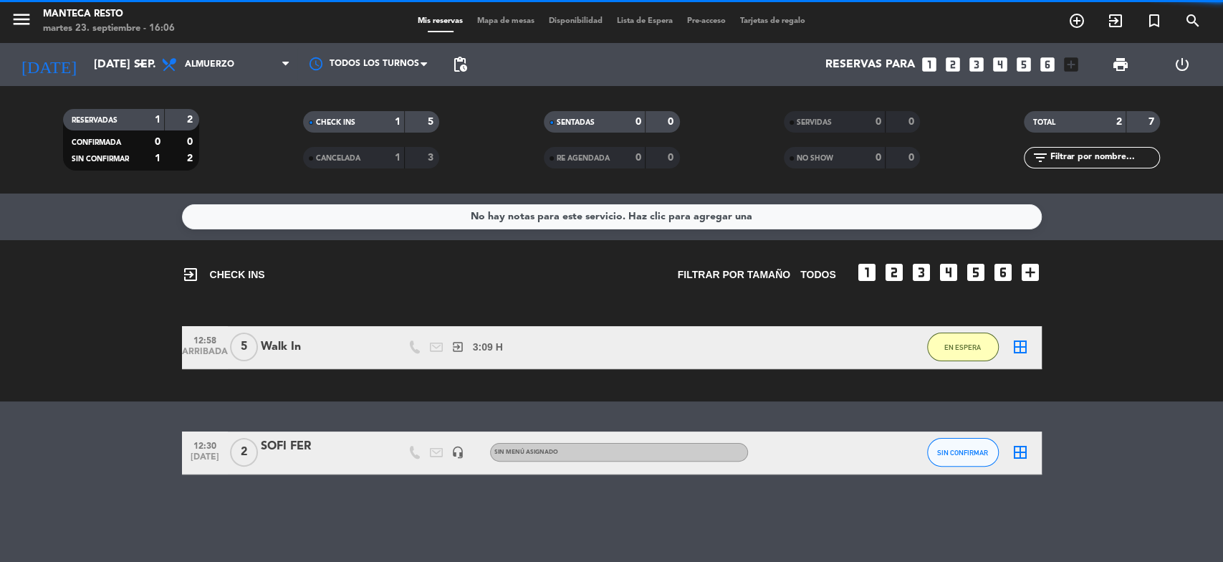
click at [307, 452] on div "SOFI FER" at bounding box center [322, 446] width 122 height 19
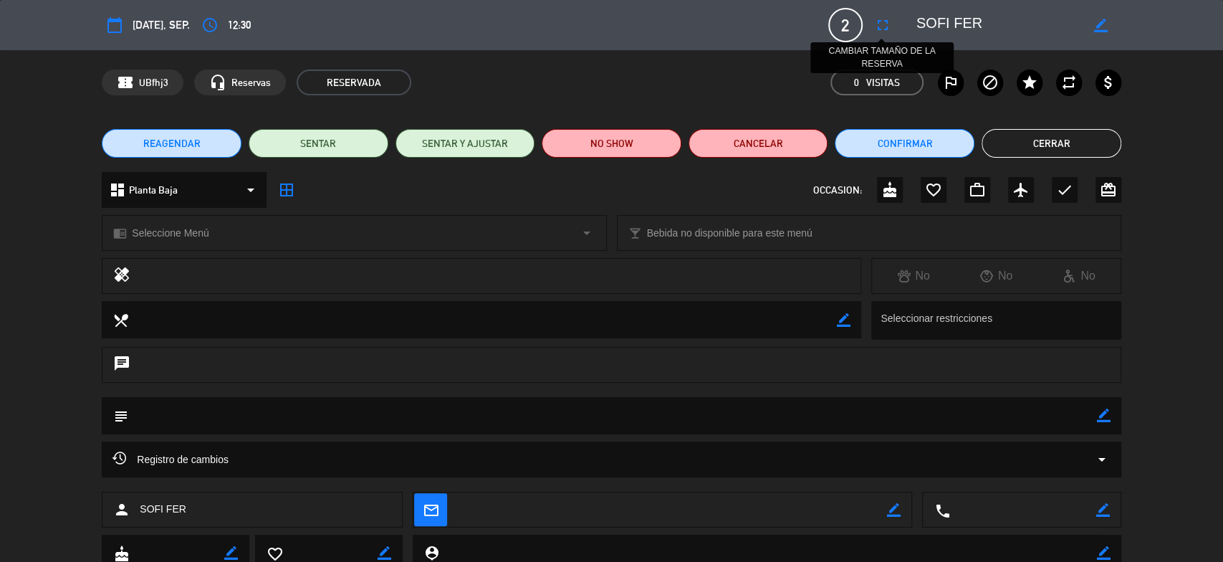
click at [886, 21] on icon "fullscreen" at bounding box center [882, 24] width 17 height 17
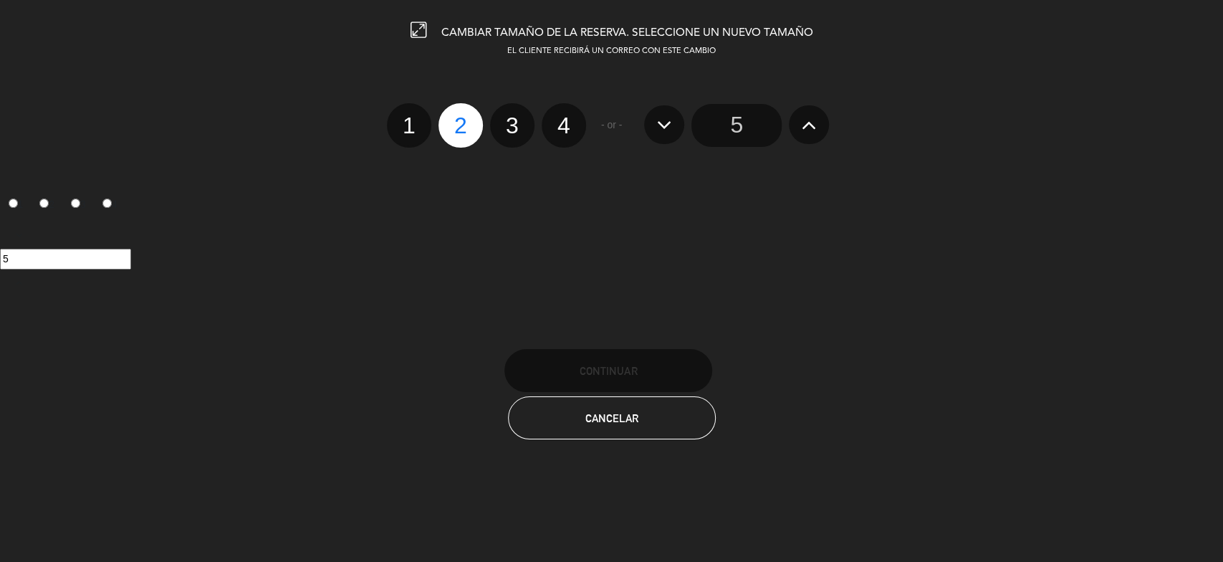
click at [809, 127] on icon at bounding box center [809, 124] width 15 height 23
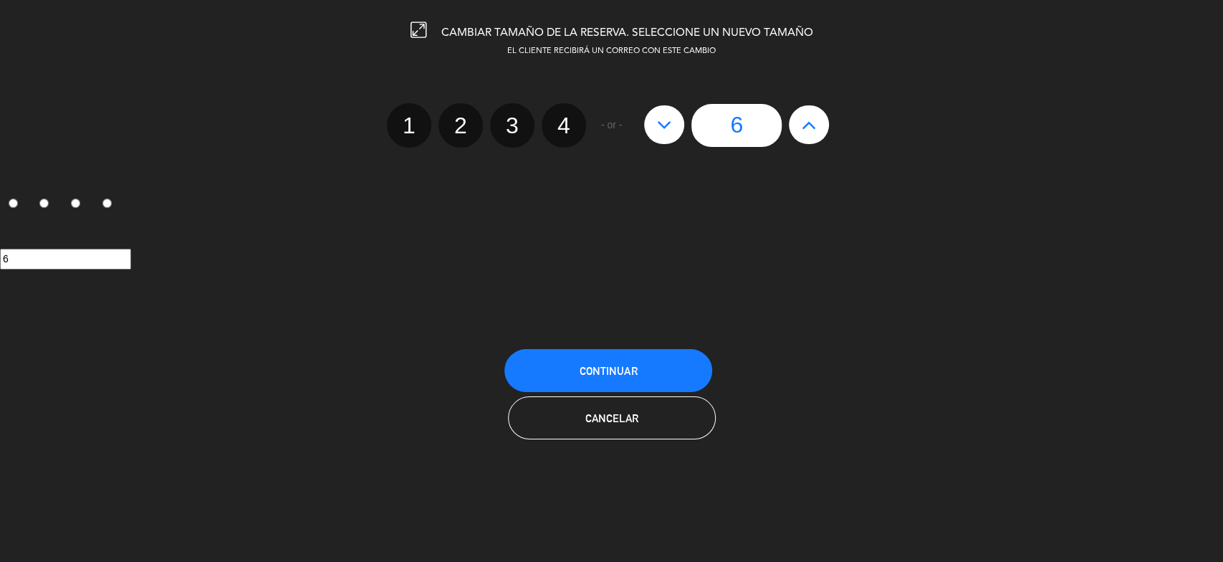
click at [809, 125] on icon at bounding box center [809, 124] width 15 height 23
type input "7"
click at [809, 125] on icon at bounding box center [809, 124] width 15 height 23
type input "8"
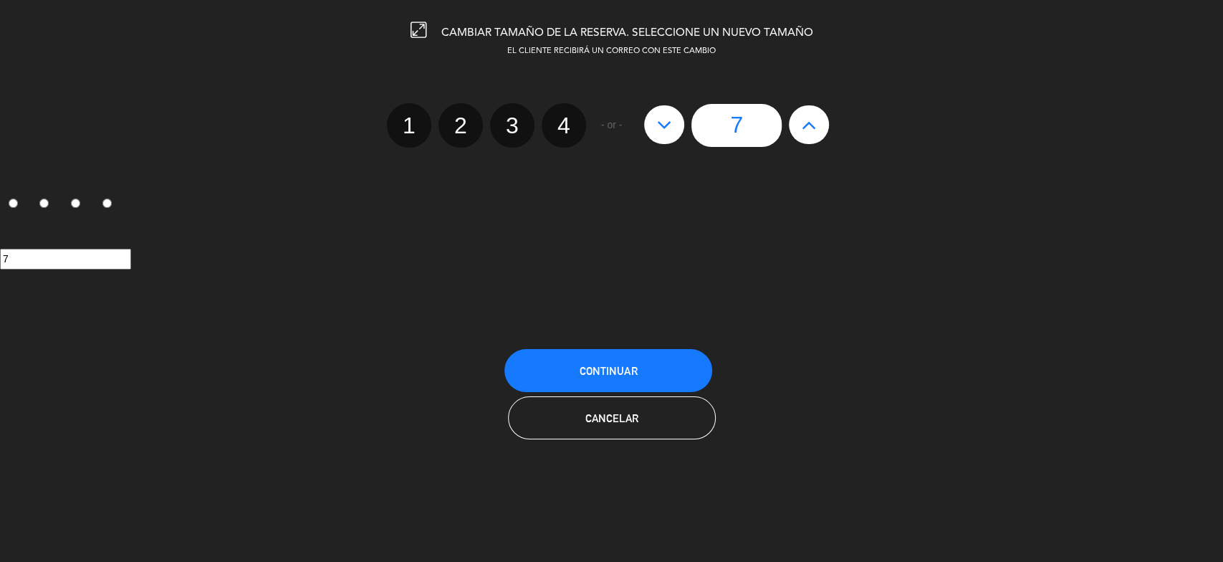
type input "8"
click at [611, 372] on span "Continuar" at bounding box center [608, 371] width 57 height 12
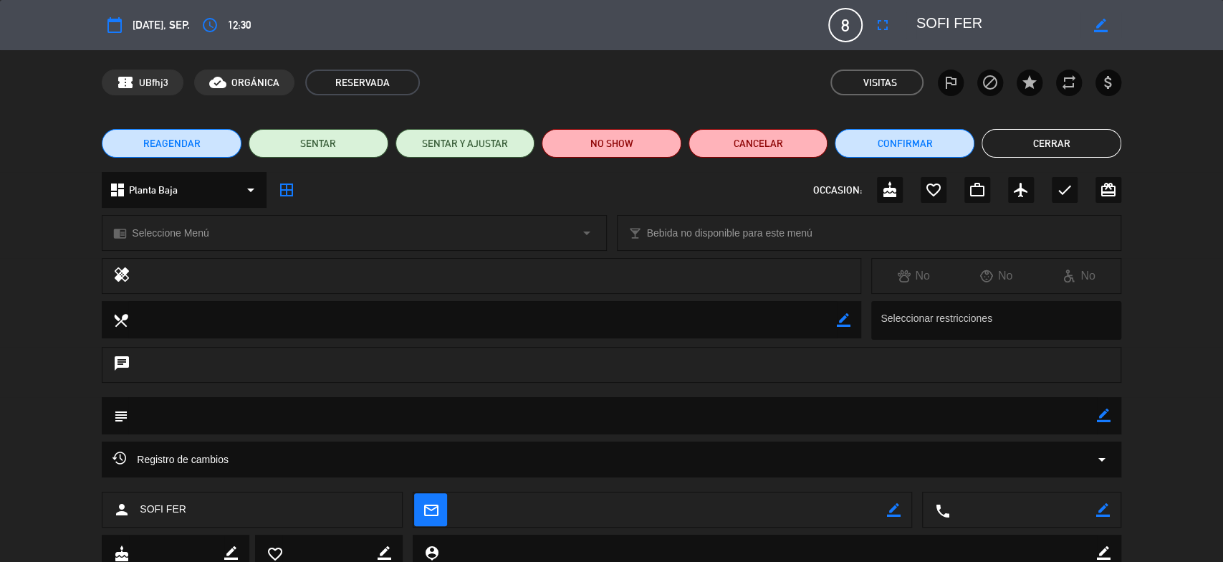
click at [1088, 22] on div "border_color" at bounding box center [1100, 25] width 41 height 26
click at [1099, 24] on icon "border_color" at bounding box center [1101, 26] width 14 height 14
drag, startPoint x: 914, startPoint y: 34, endPoint x: 850, endPoint y: 34, distance: 63.8
click at [851, 34] on div "calendar_today [DATE], sep. access_time 12:30 8 SOFI FER fullscreen phone mail_…" at bounding box center [612, 25] width 1020 height 34
type textarea "WALK IN"
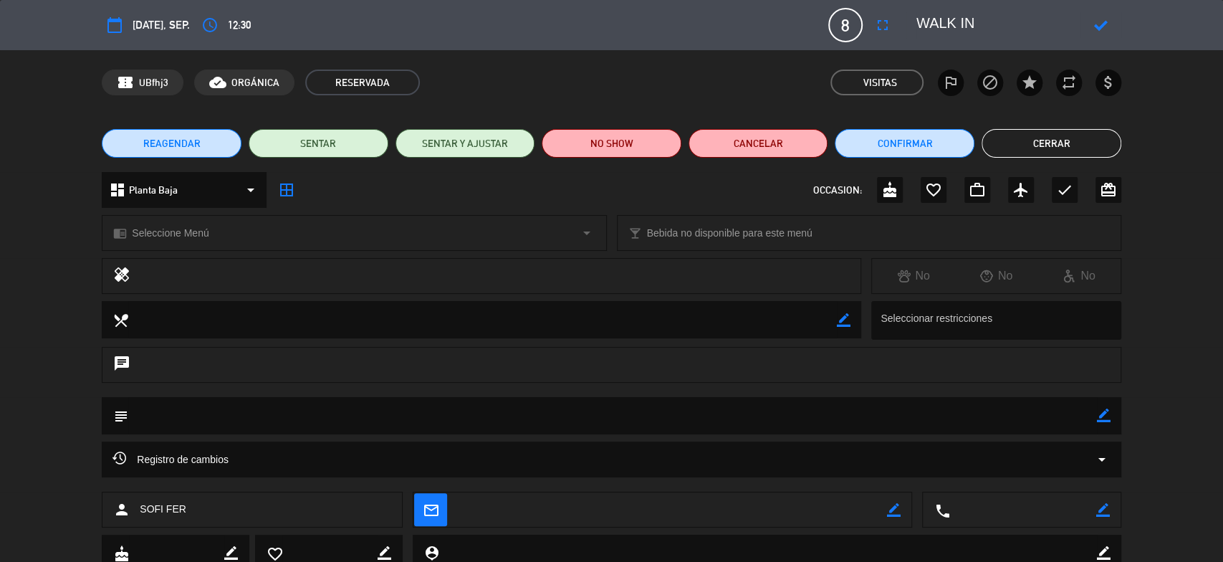
click at [1101, 30] on div at bounding box center [1100, 25] width 41 height 26
click at [1101, 30] on icon at bounding box center [1101, 26] width 14 height 14
click at [1035, 130] on button "Cerrar" at bounding box center [1052, 143] width 140 height 29
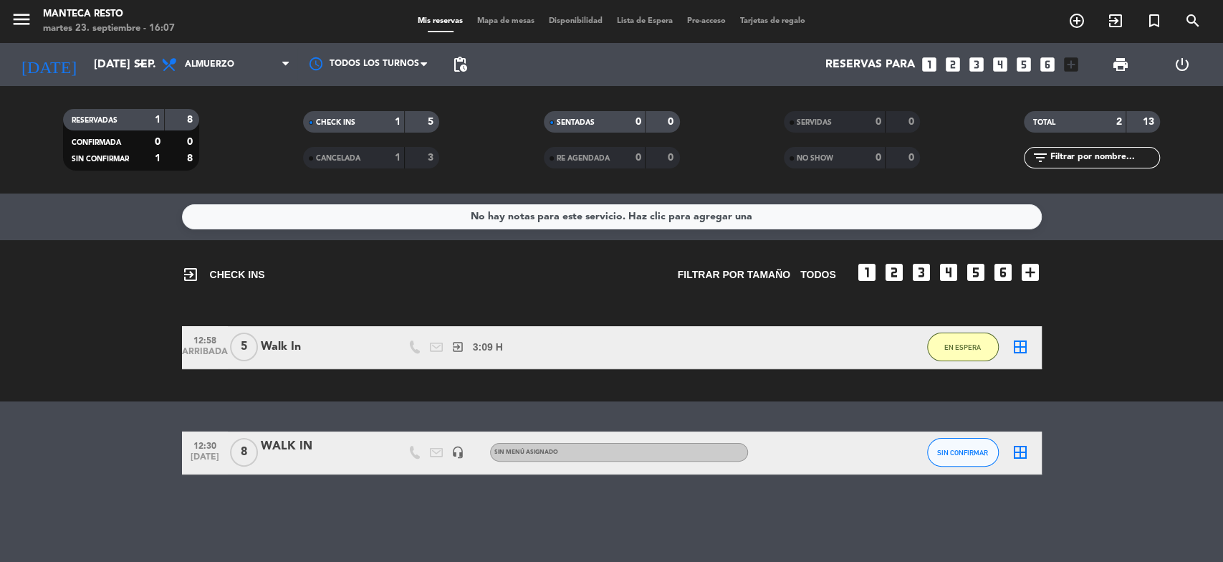
click at [292, 351] on div "Walk In" at bounding box center [322, 346] width 122 height 19
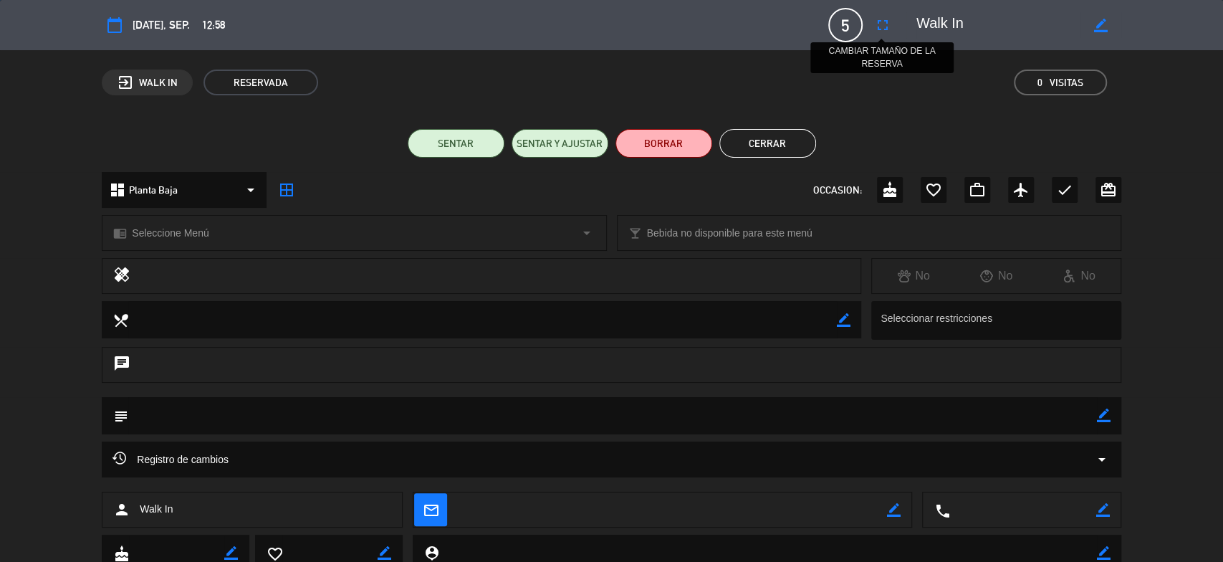
click at [881, 29] on icon "fullscreen" at bounding box center [882, 24] width 17 height 17
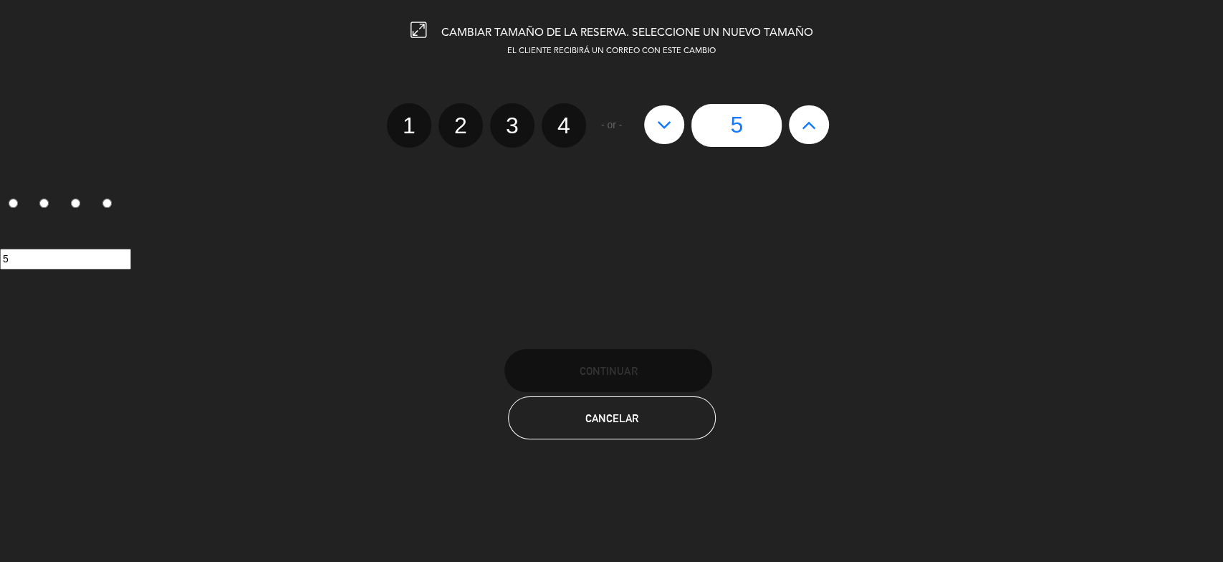
click at [823, 127] on button at bounding box center [809, 124] width 40 height 39
type input "6"
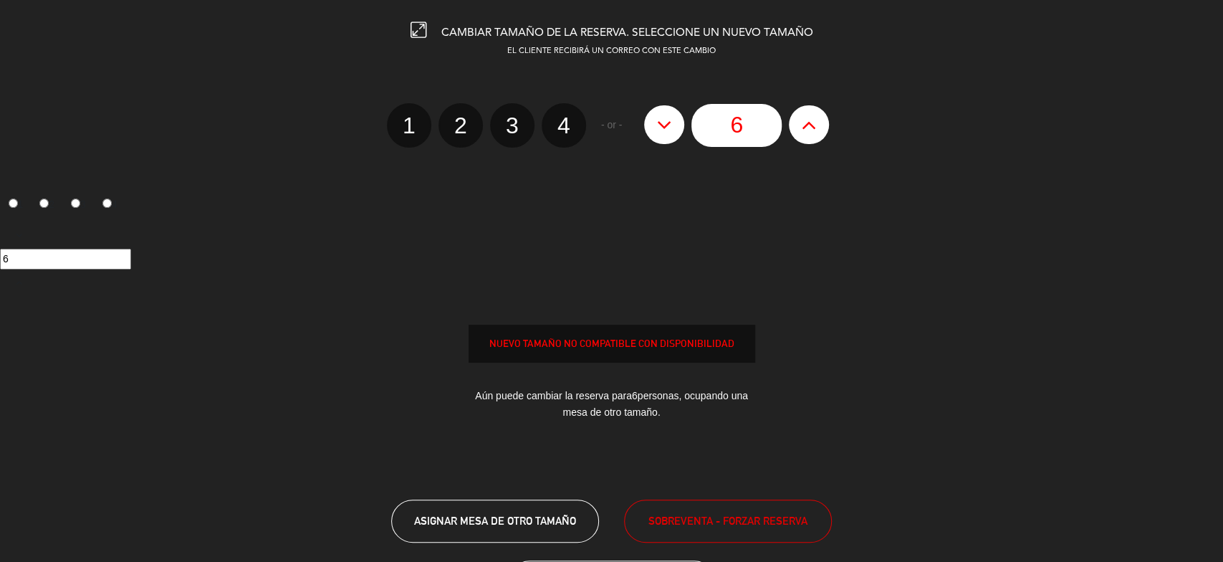
click at [820, 128] on button at bounding box center [809, 124] width 40 height 39
type input "7"
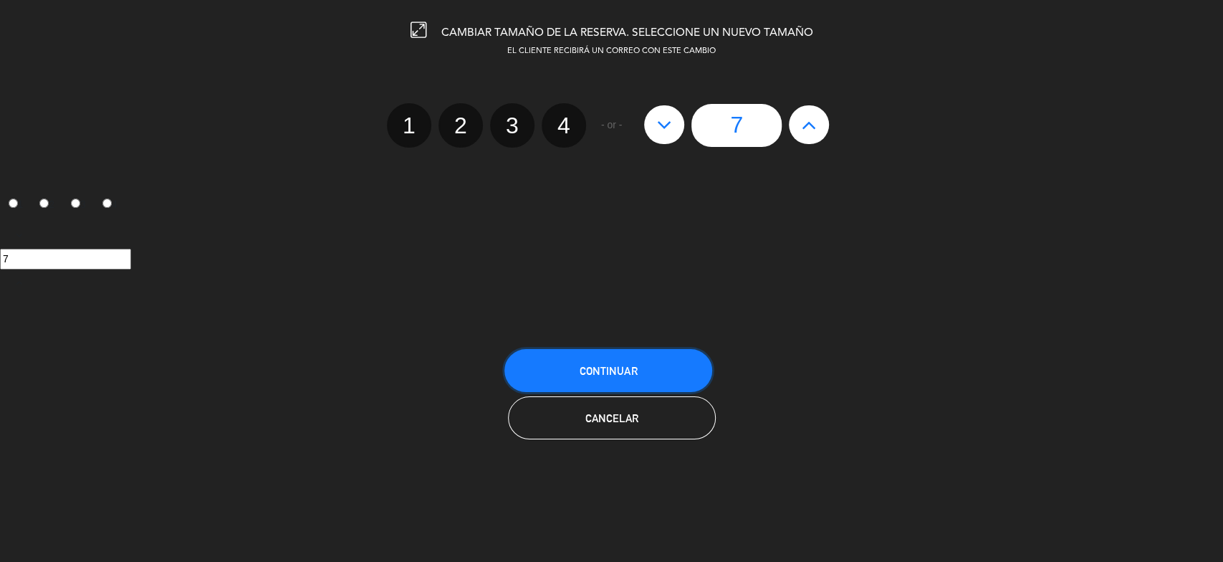
click at [619, 371] on span "Continuar" at bounding box center [608, 371] width 57 height 12
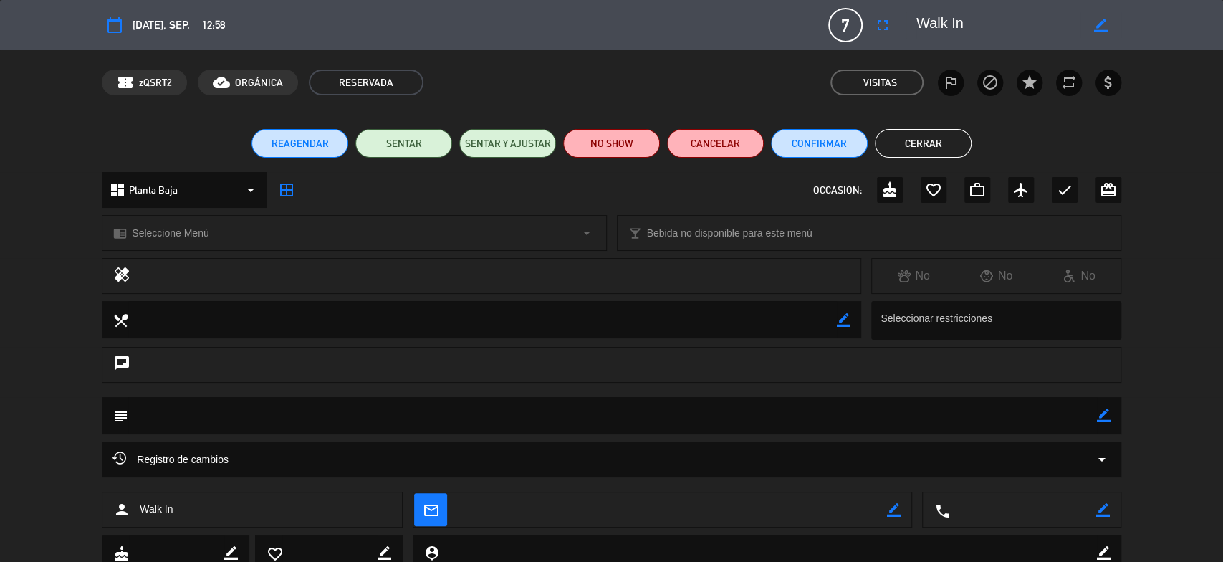
click at [936, 129] on button "Cerrar" at bounding box center [923, 143] width 97 height 29
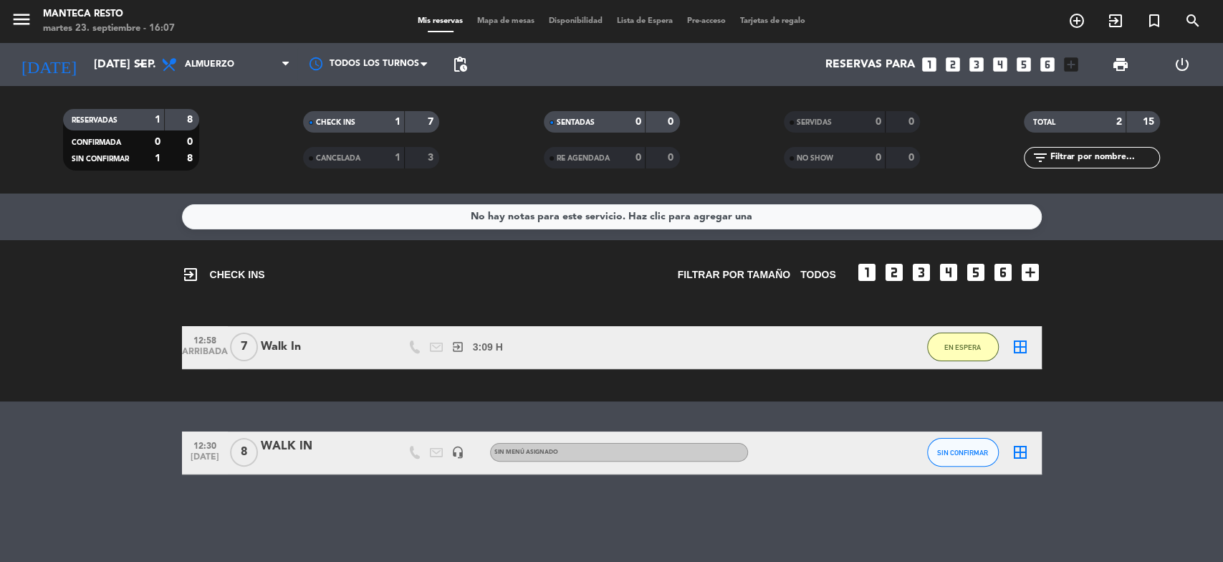
click at [1020, 352] on icon "border_all" at bounding box center [1020, 346] width 17 height 17
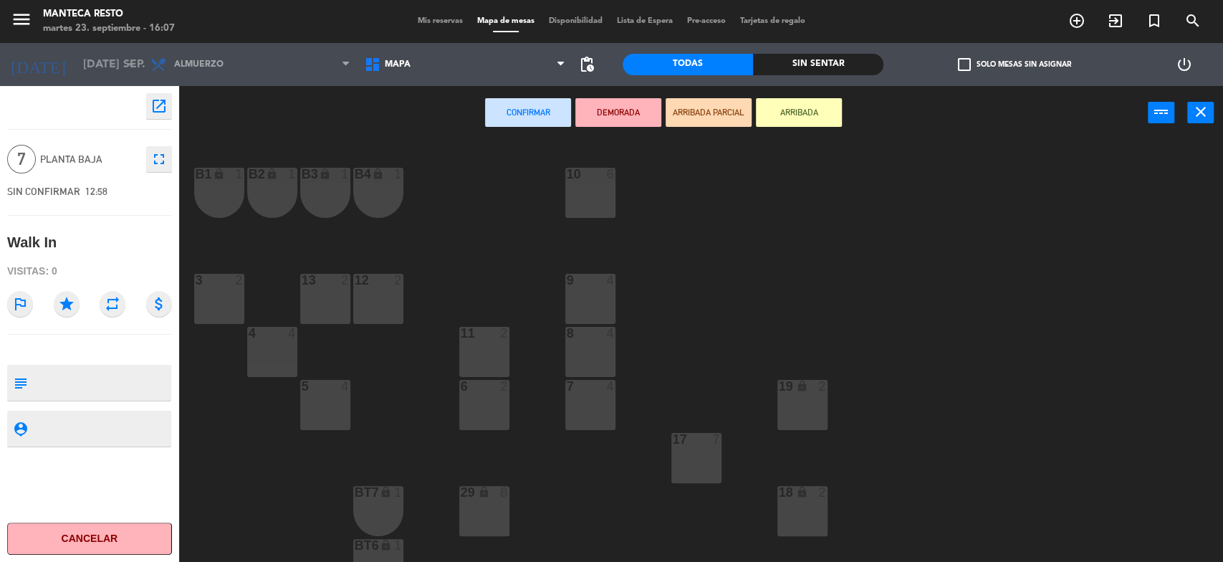
click at [605, 310] on div "9 4" at bounding box center [590, 299] width 50 height 50
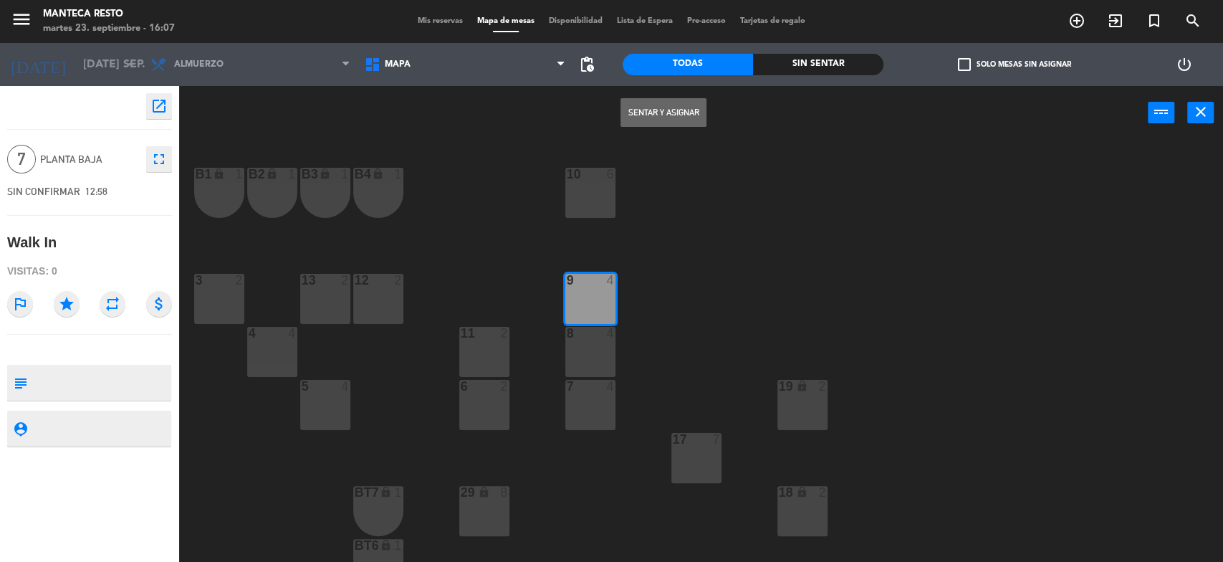
click at [665, 103] on button "Sentar y Asignar" at bounding box center [663, 112] width 86 height 29
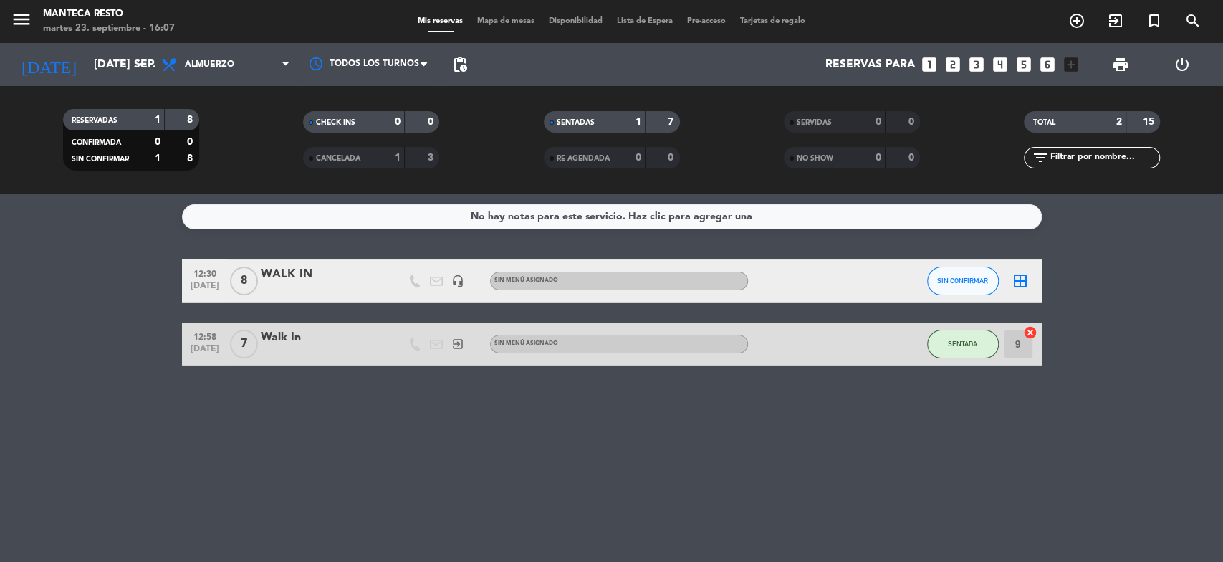
click at [1032, 285] on div "border_all" at bounding box center [1020, 280] width 43 height 42
click at [1027, 287] on icon "border_all" at bounding box center [1020, 280] width 17 height 17
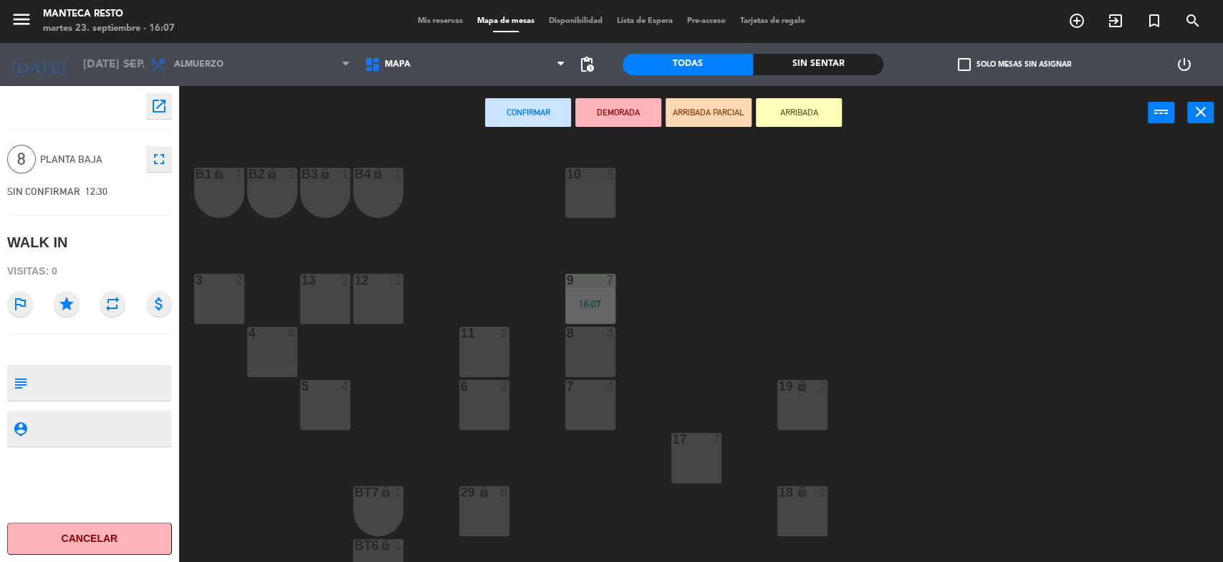
click at [277, 372] on div "4 4" at bounding box center [272, 352] width 50 height 50
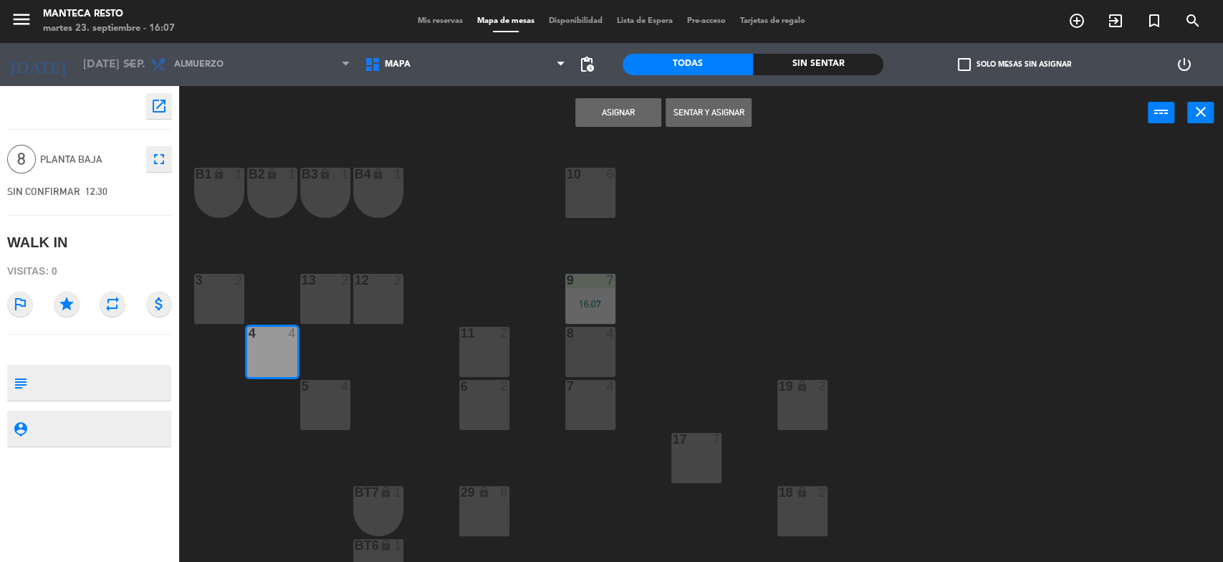
click at [708, 121] on button "Sentar y Asignar" at bounding box center [709, 112] width 86 height 29
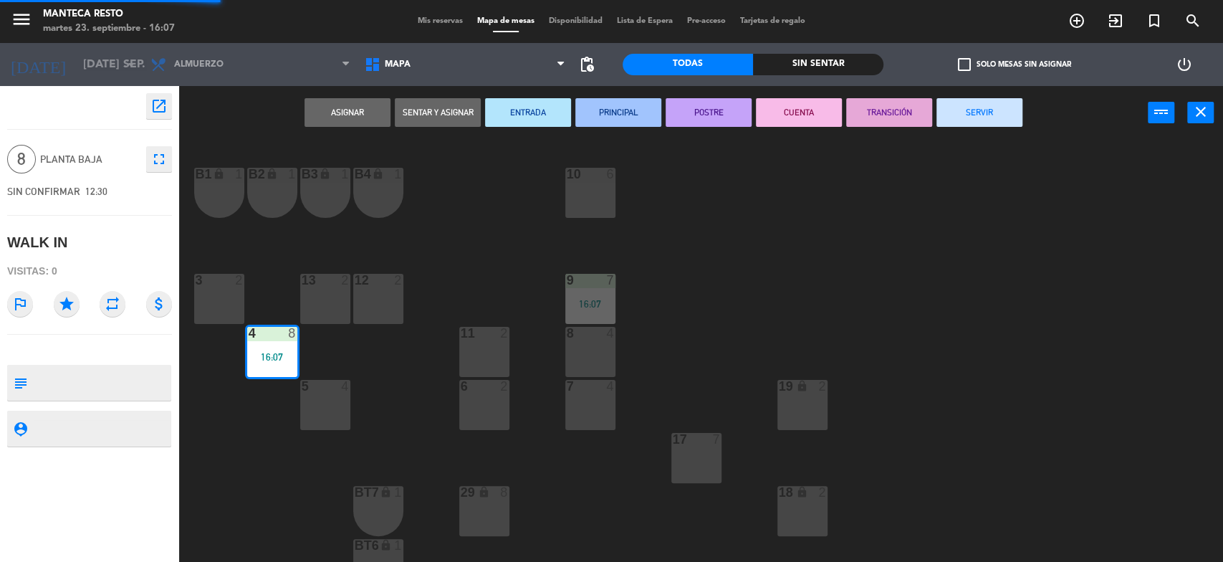
click at [970, 110] on button "SERVIR" at bounding box center [979, 112] width 86 height 29
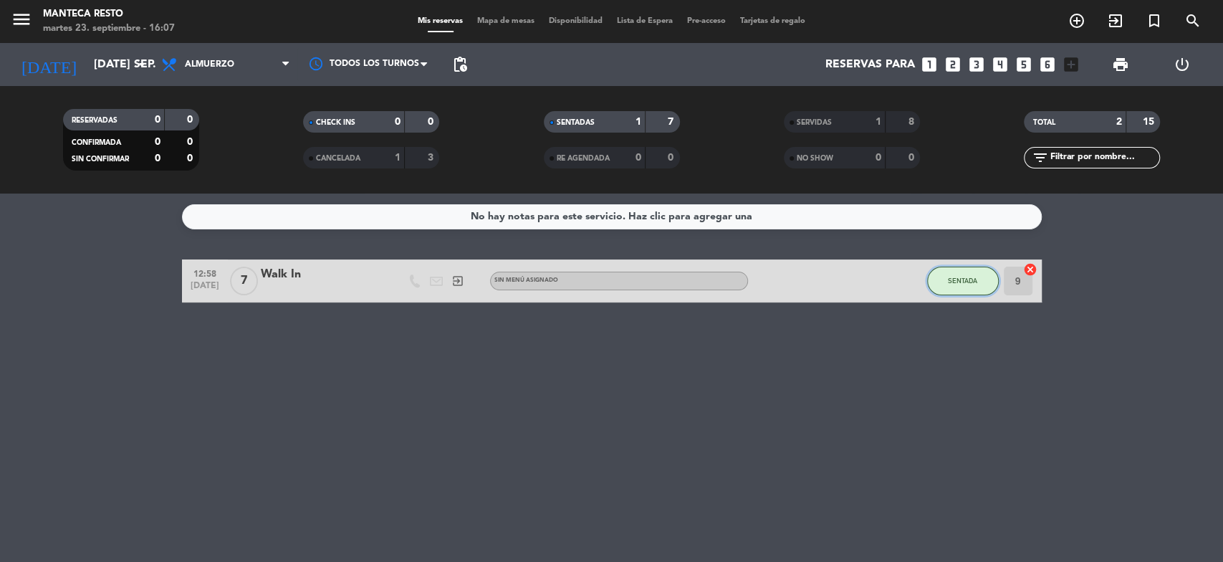
click at [984, 286] on button "SENTADA" at bounding box center [963, 281] width 72 height 29
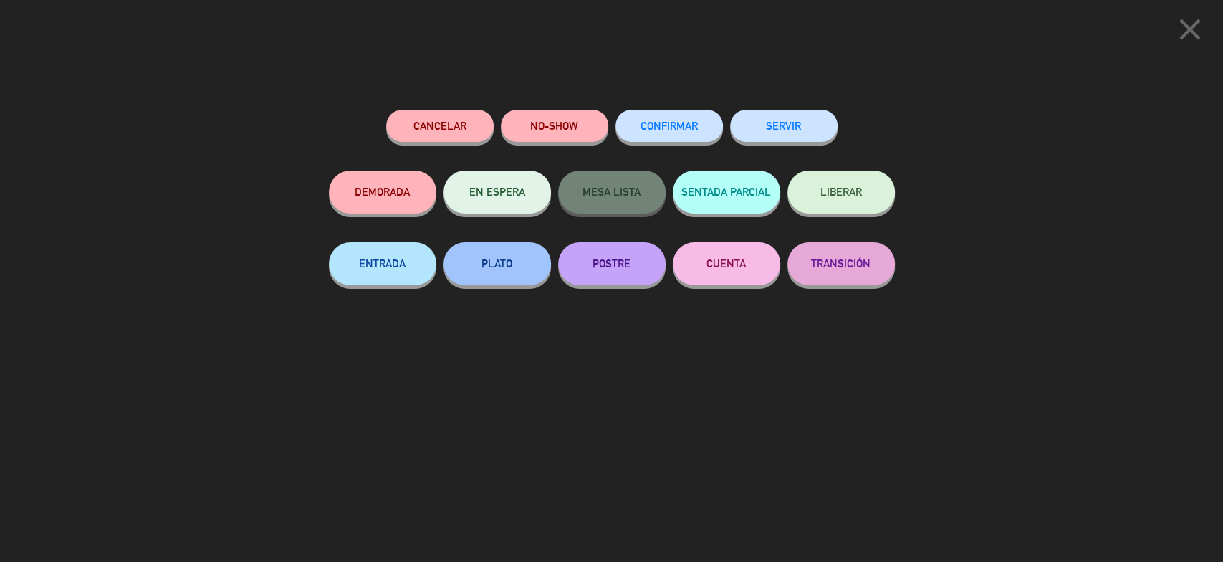
click at [816, 142] on div "SERVIR" at bounding box center [783, 140] width 107 height 61
click at [805, 130] on button "SERVIR" at bounding box center [783, 126] width 107 height 32
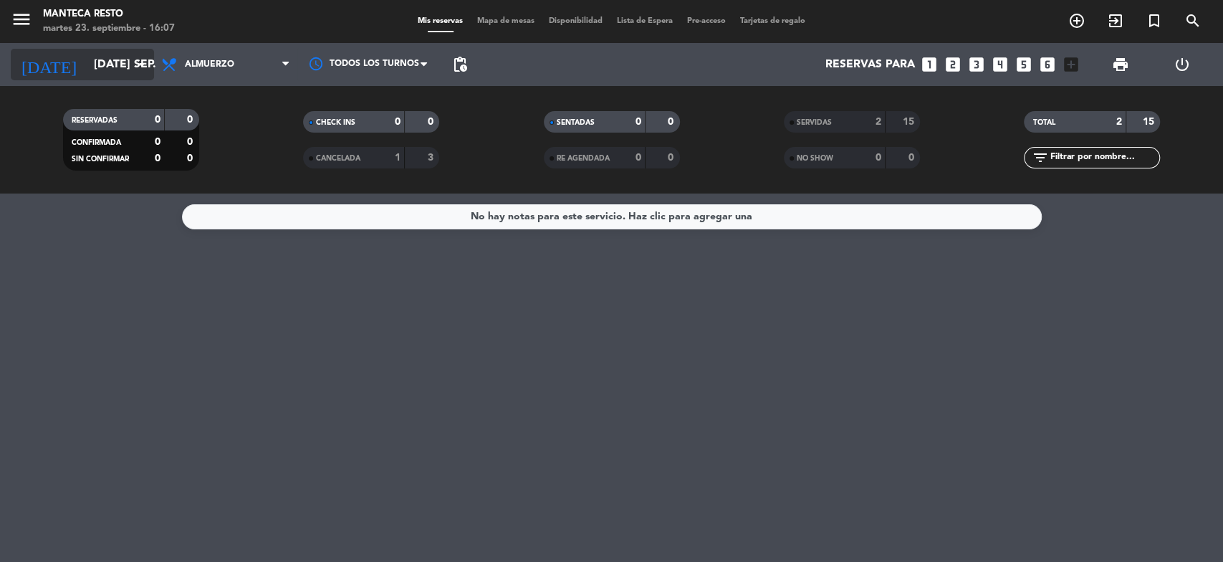
click at [92, 60] on input "[DATE] sep." at bounding box center [162, 65] width 151 height 28
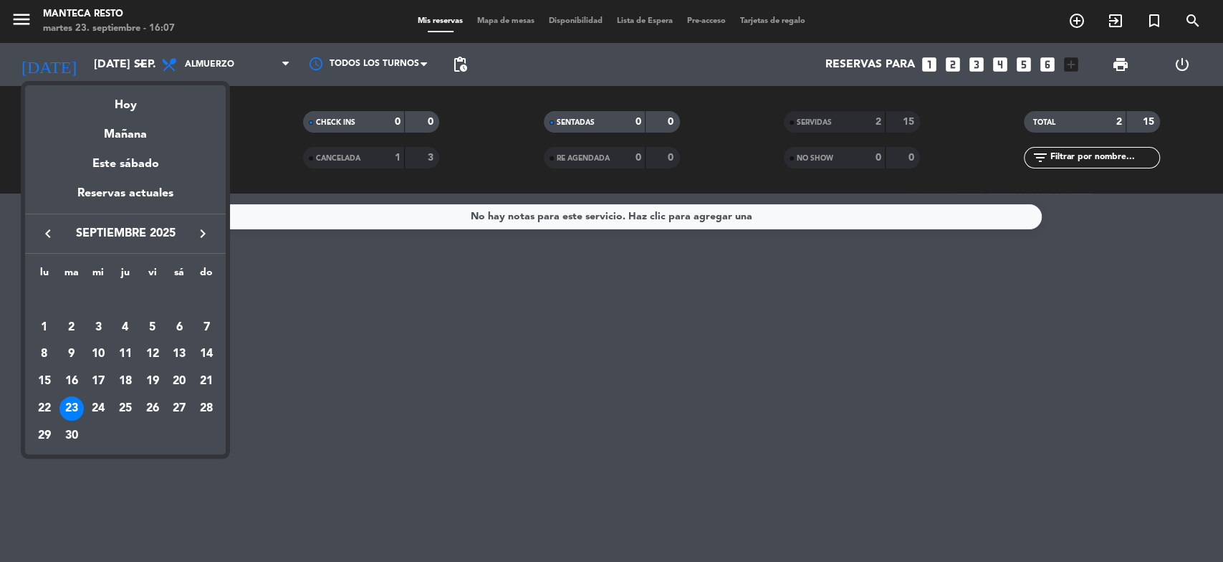
drag, startPoint x: 345, startPoint y: 334, endPoint x: 370, endPoint y: 185, distance: 151.1
click at [345, 330] on div at bounding box center [611, 281] width 1223 height 562
